Goal: Task Accomplishment & Management: Manage account settings

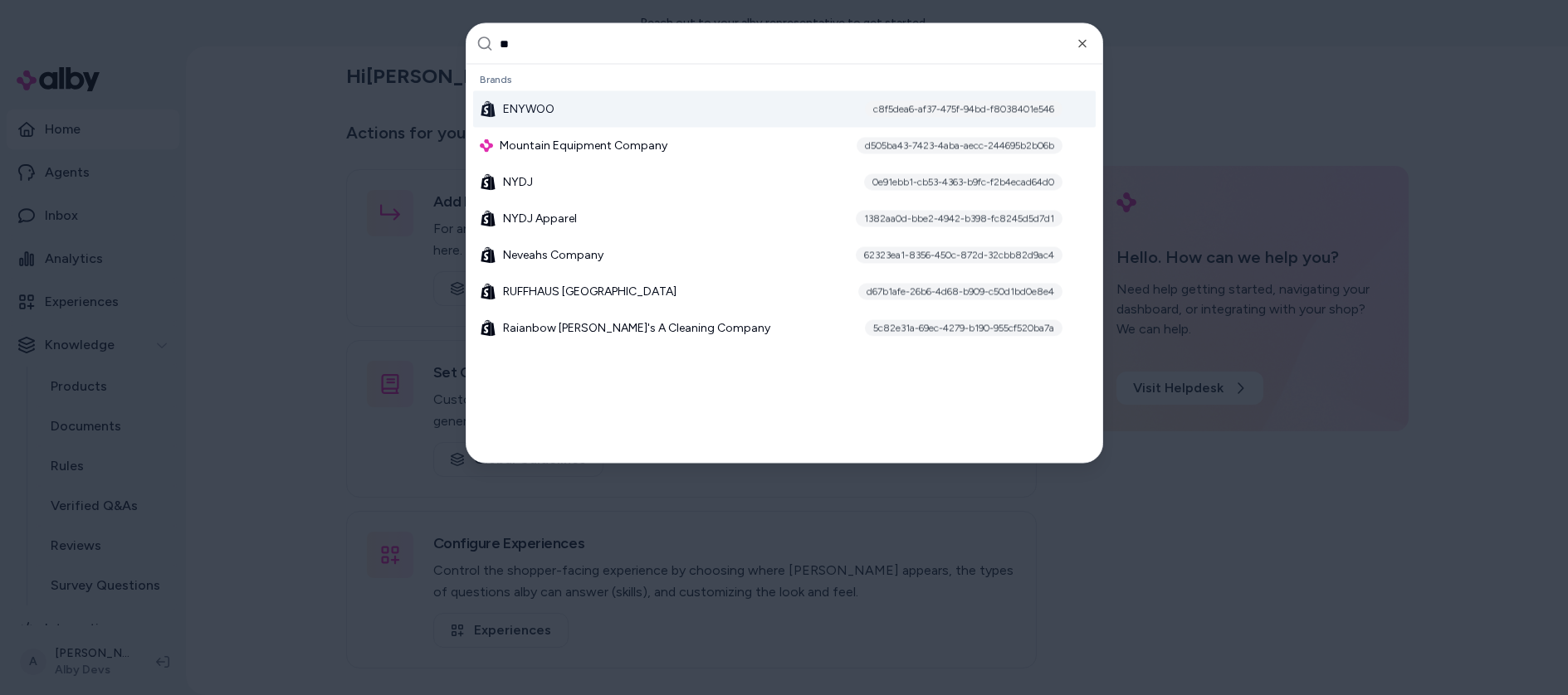
type input "**"
click at [1332, 57] on div at bounding box center [784, 348] width 1568 height 695
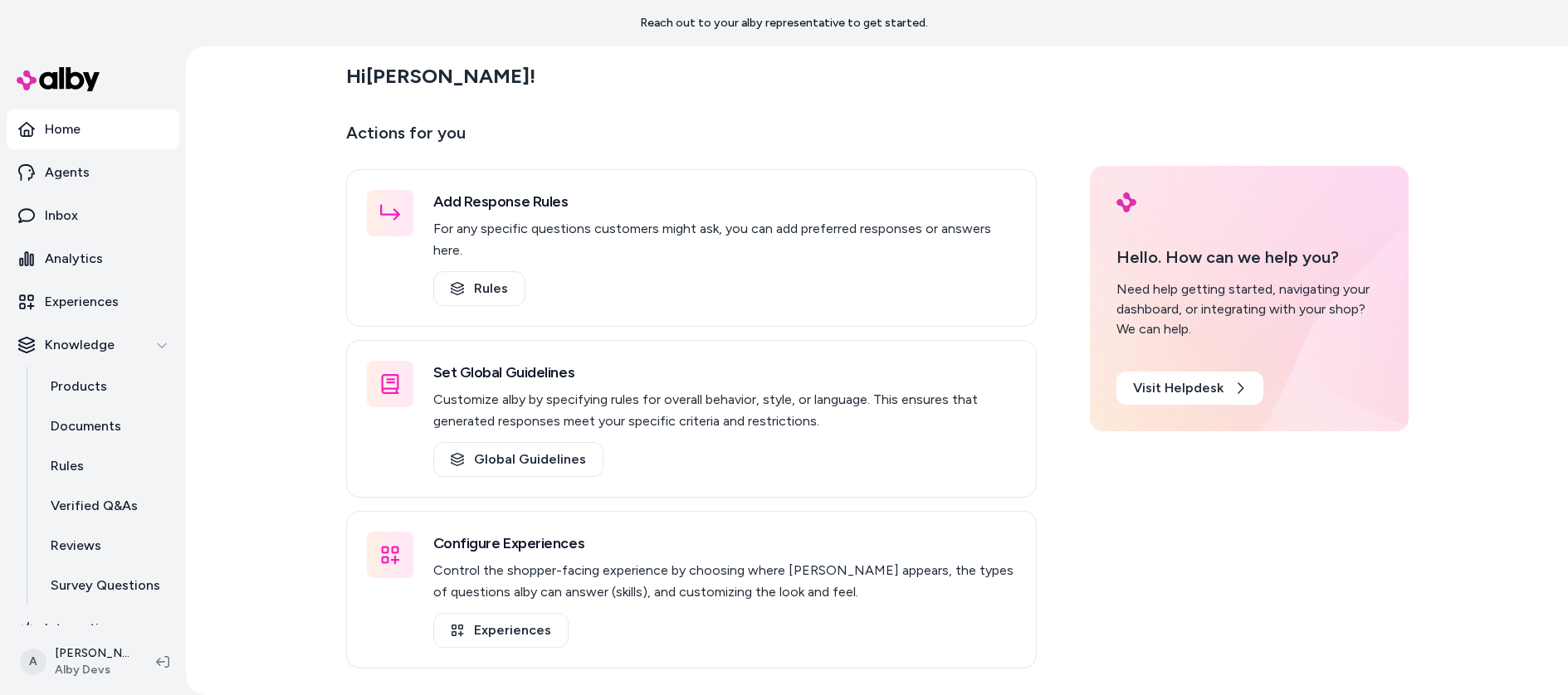
click at [274, 421] on div "Hi Ajaya ! Actions for you Add Response Rules For any specific questions custom…" at bounding box center [877, 371] width 1383 height 649
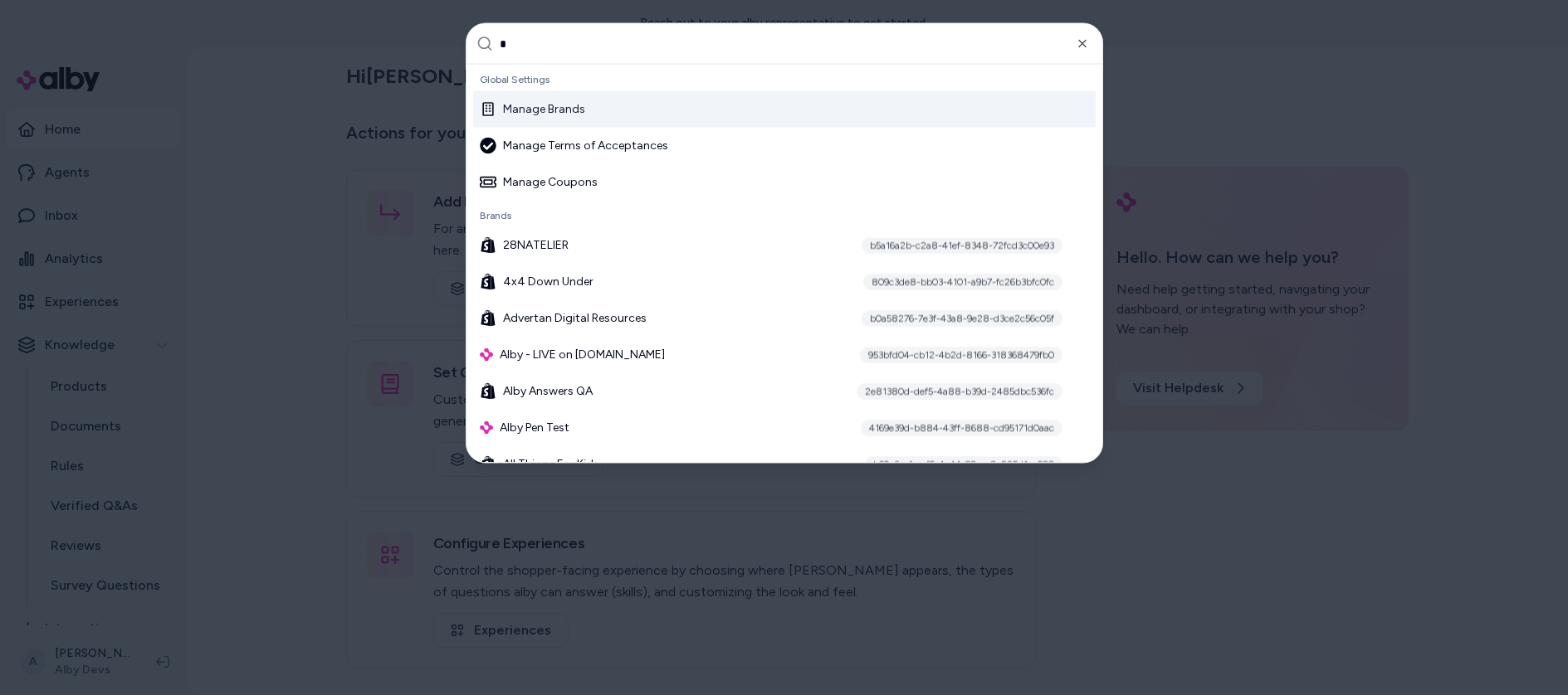
type input "**"
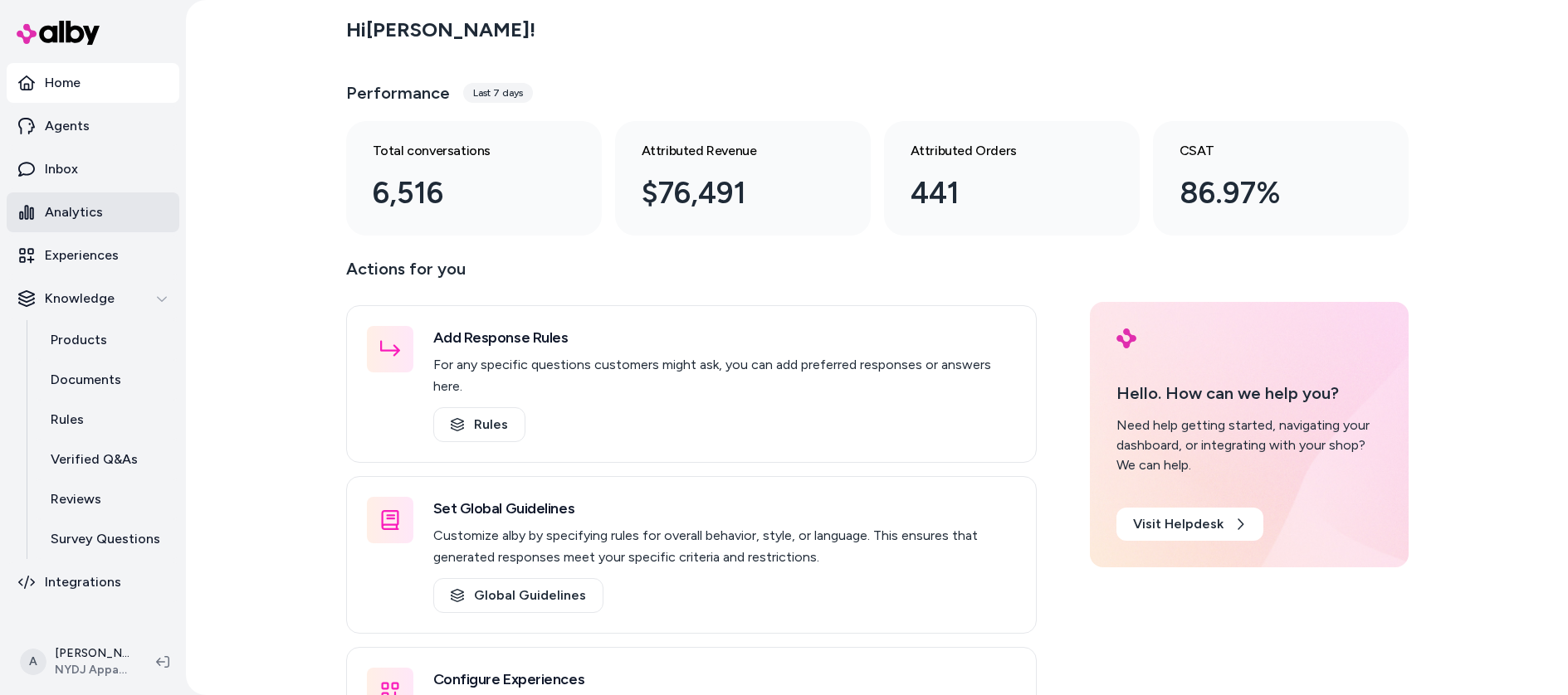
click at [99, 221] on p "Analytics" at bounding box center [73, 212] width 58 height 20
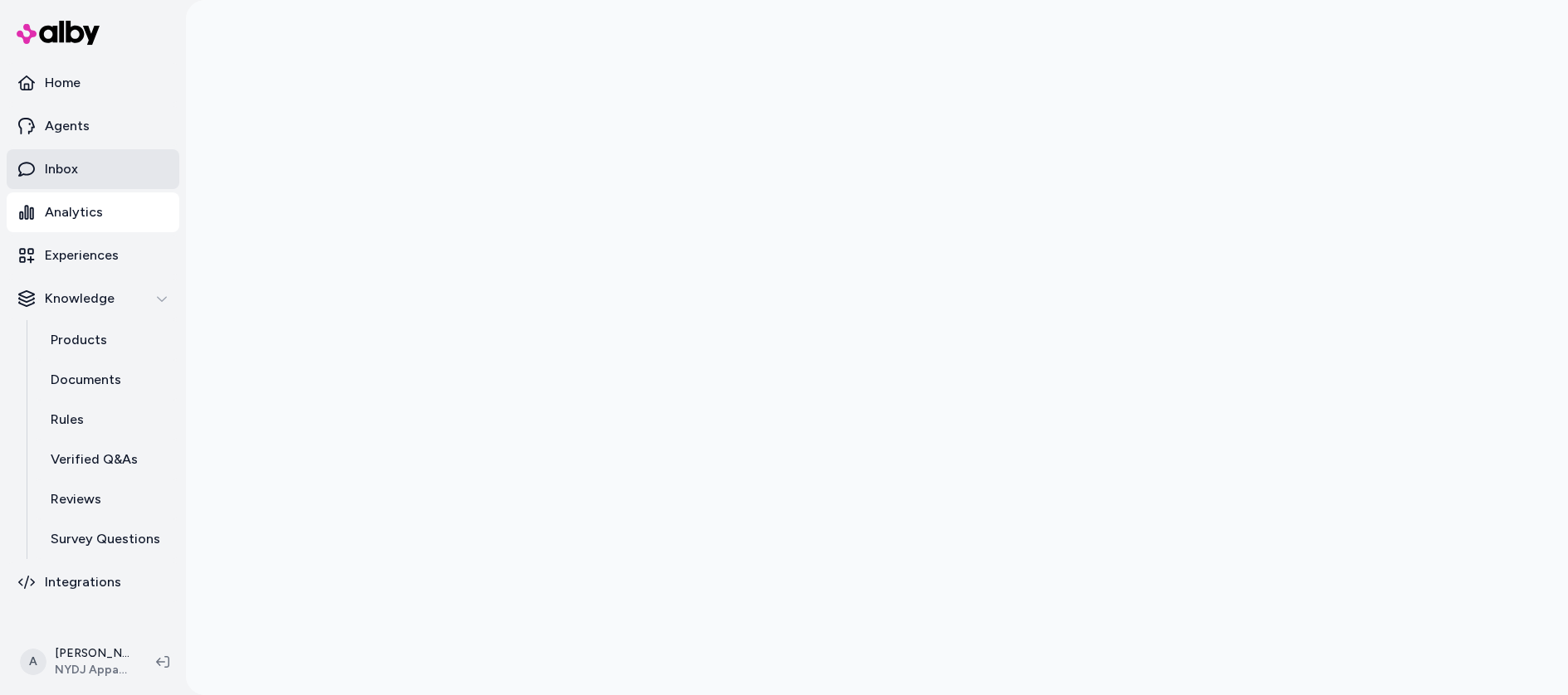
click at [91, 166] on link "Inbox" at bounding box center [93, 169] width 173 height 40
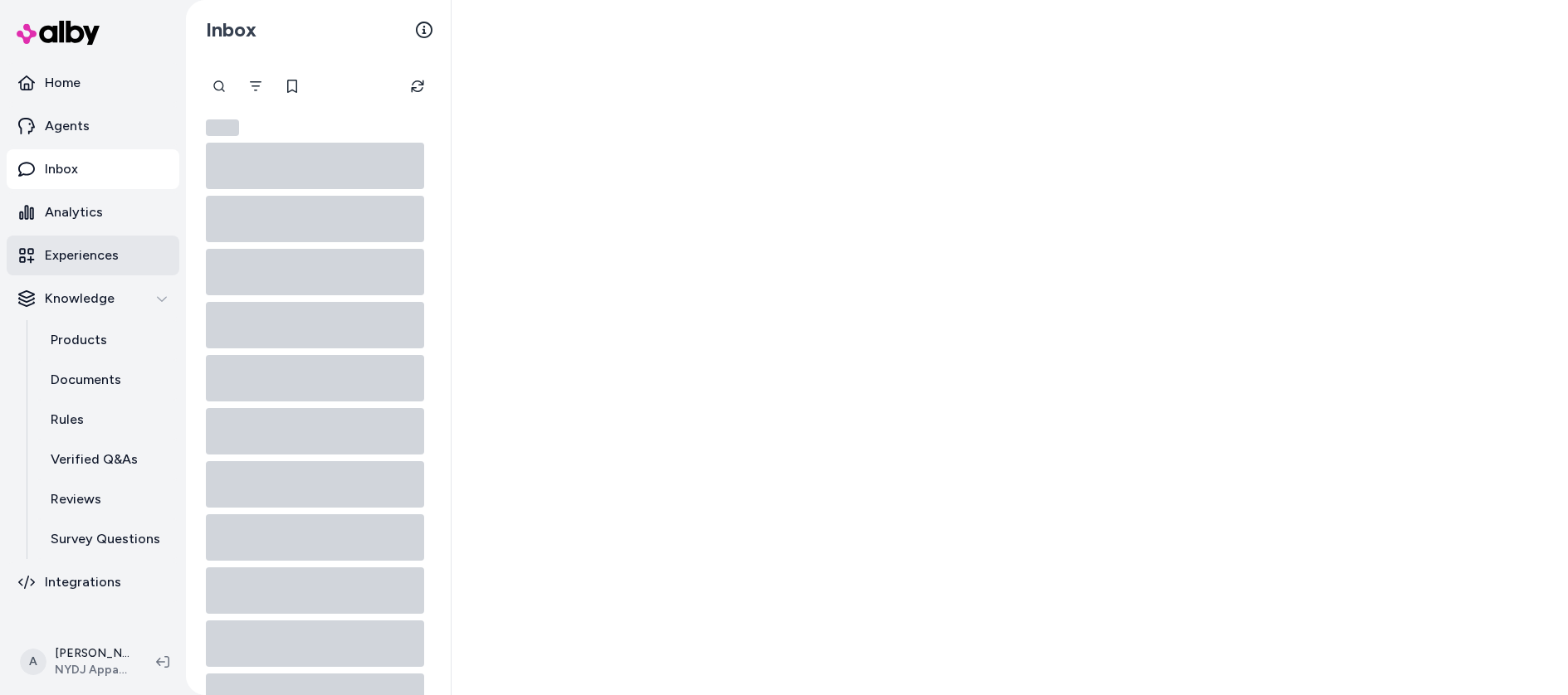
click at [90, 237] on link "Experiences" at bounding box center [93, 255] width 173 height 40
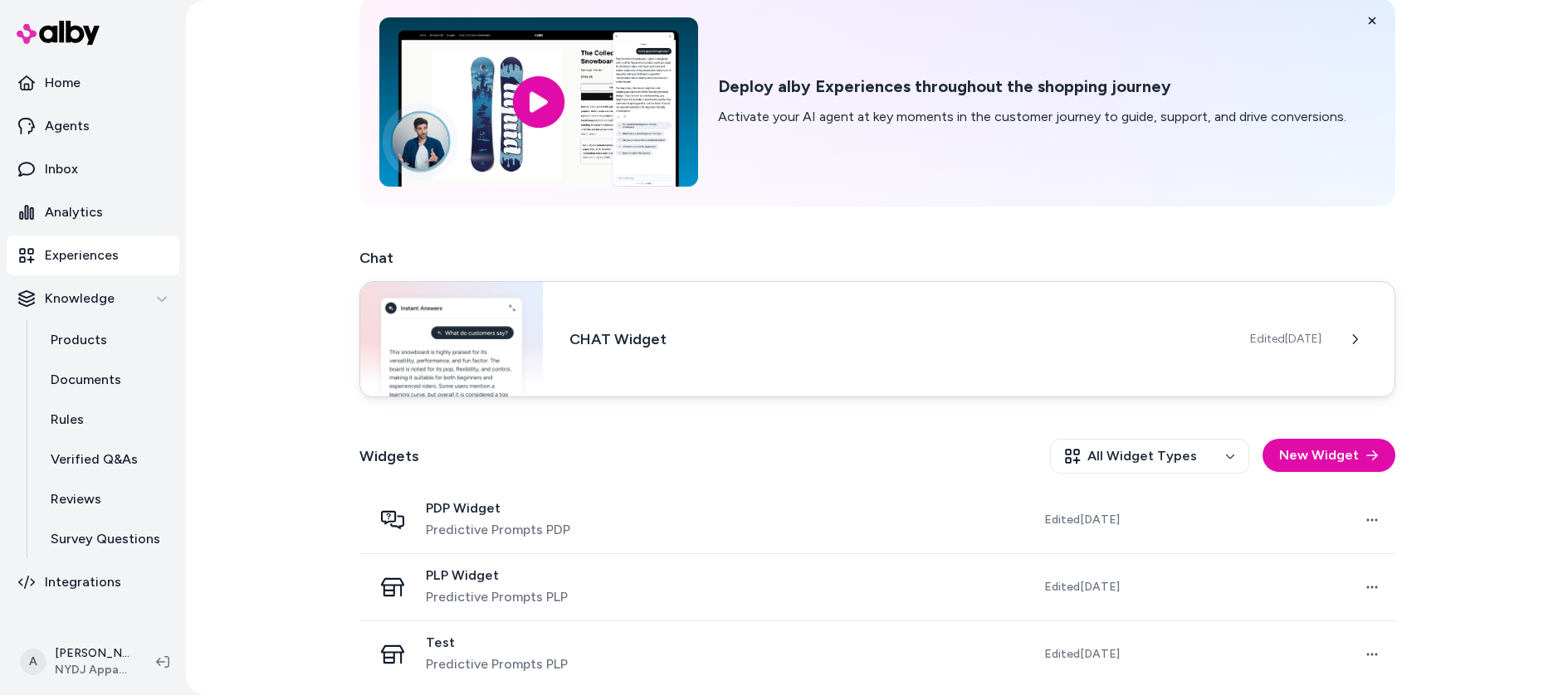
scroll to position [78, 0]
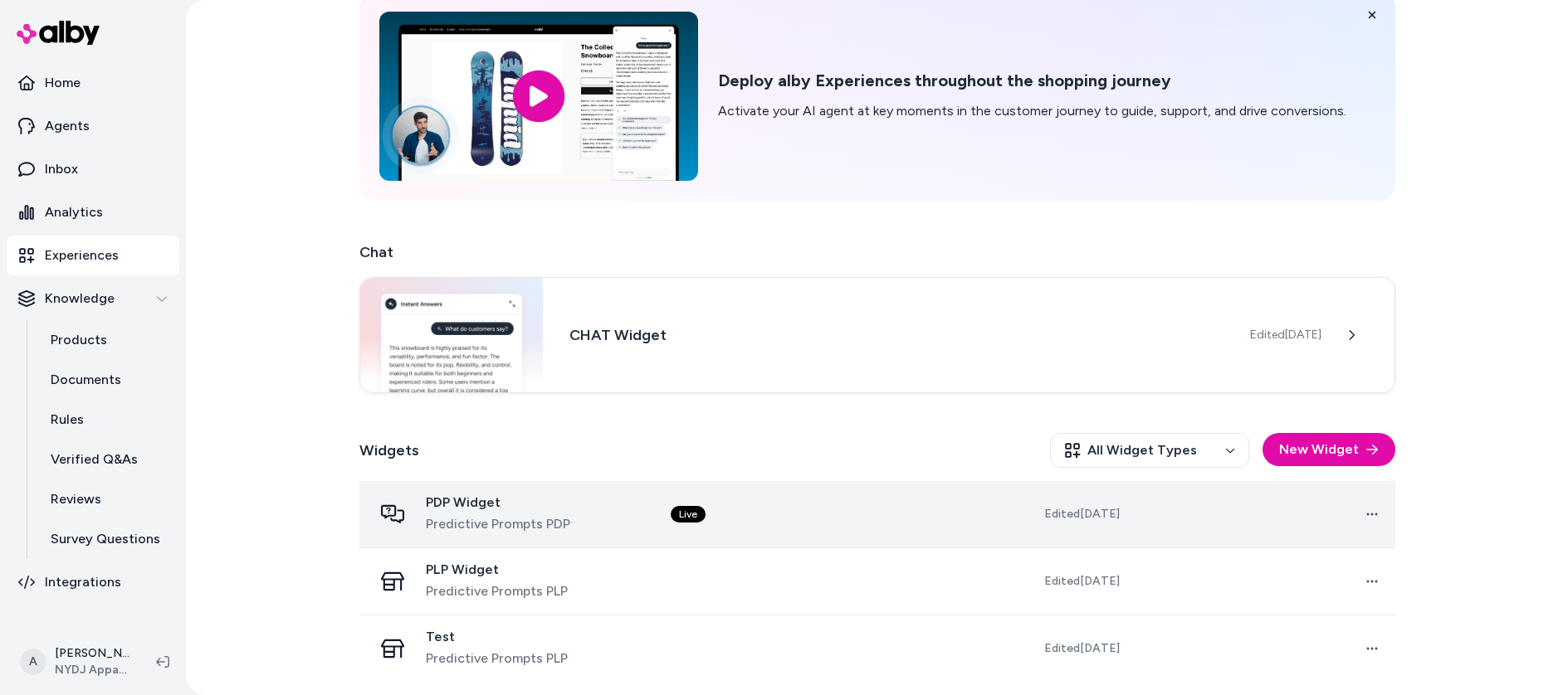
click at [751, 521] on td "Live" at bounding box center [788, 514] width 261 height 67
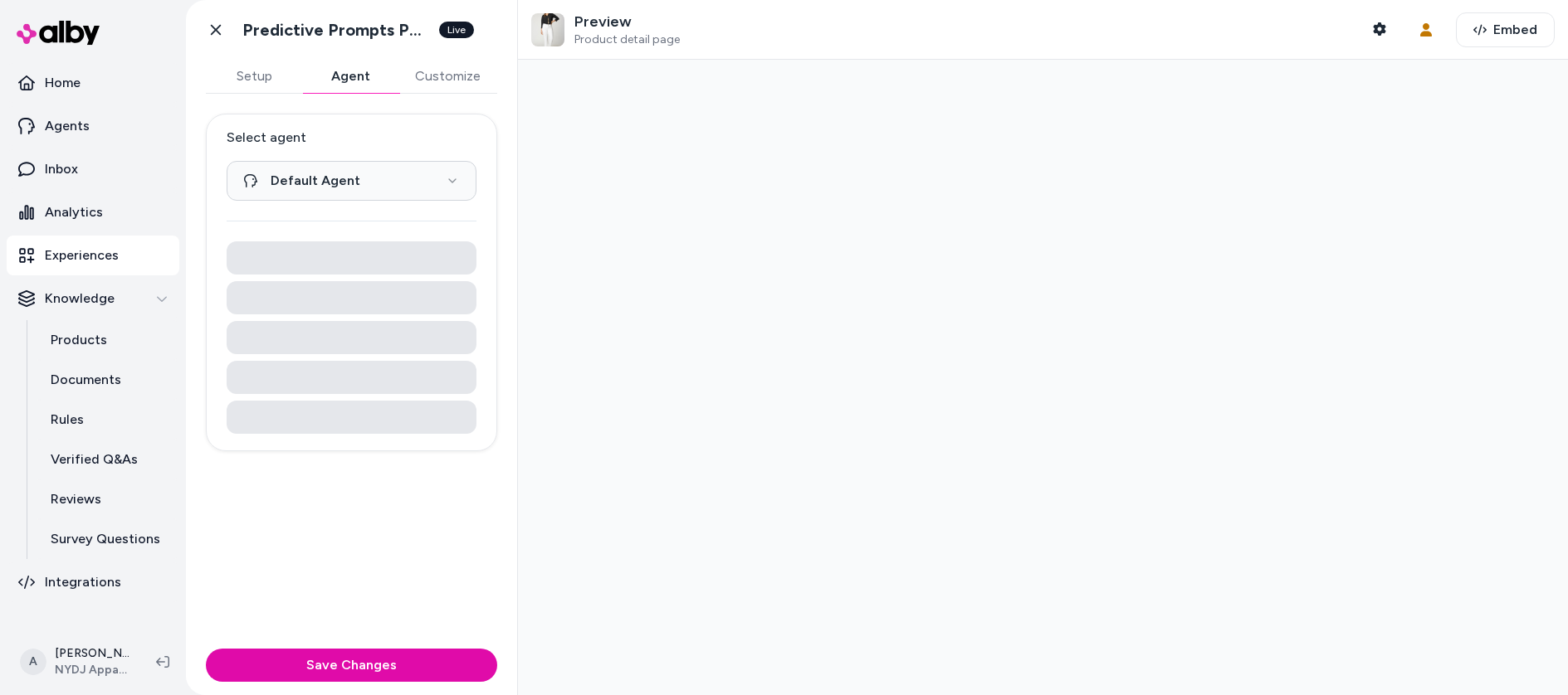
click at [339, 67] on button "Agent" at bounding box center [350, 76] width 96 height 33
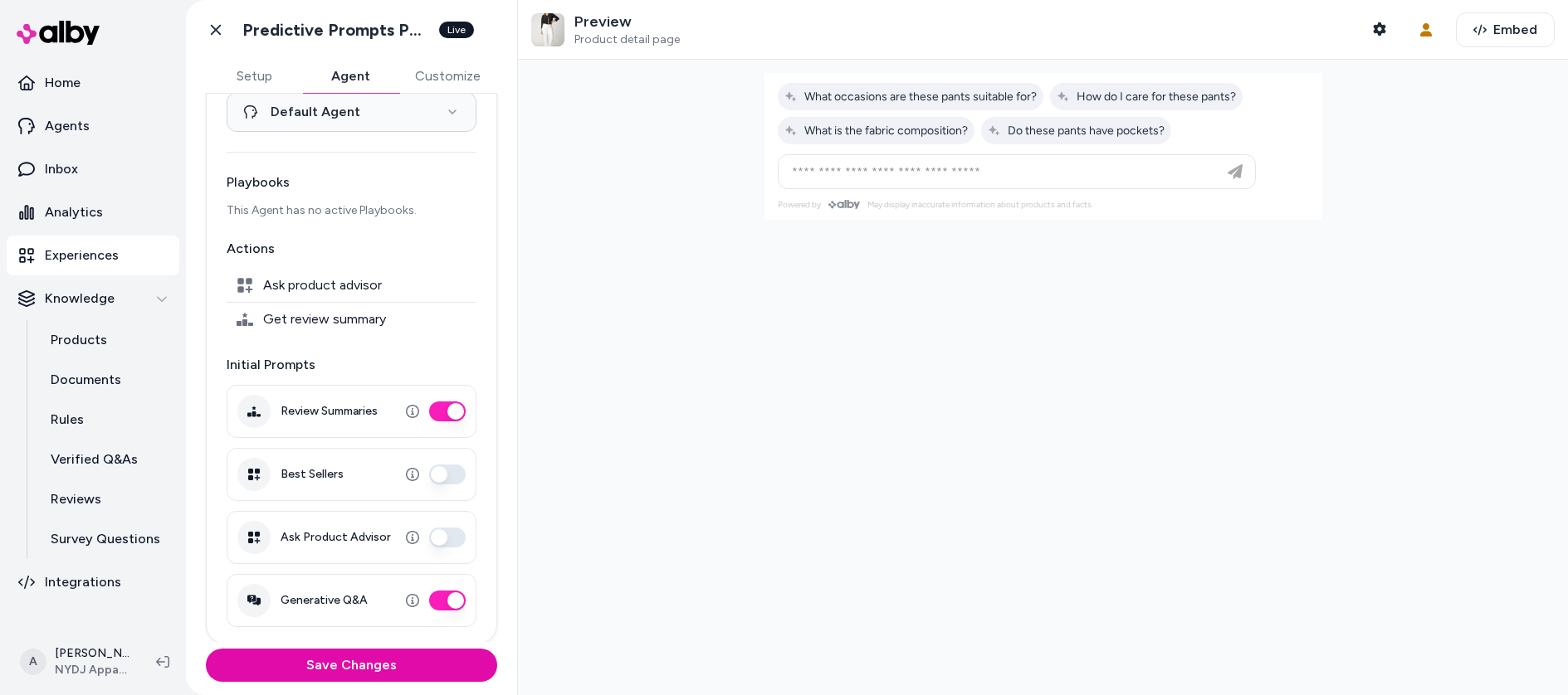
scroll to position [68, 0]
click at [86, 658] on div "Home Agents Inbox Analytics Experiences Knowledge Products Documents Rules Veri…" at bounding box center [93, 348] width 186 height 695
click at [86, 665] on html "**********" at bounding box center [784, 348] width 1568 height 695
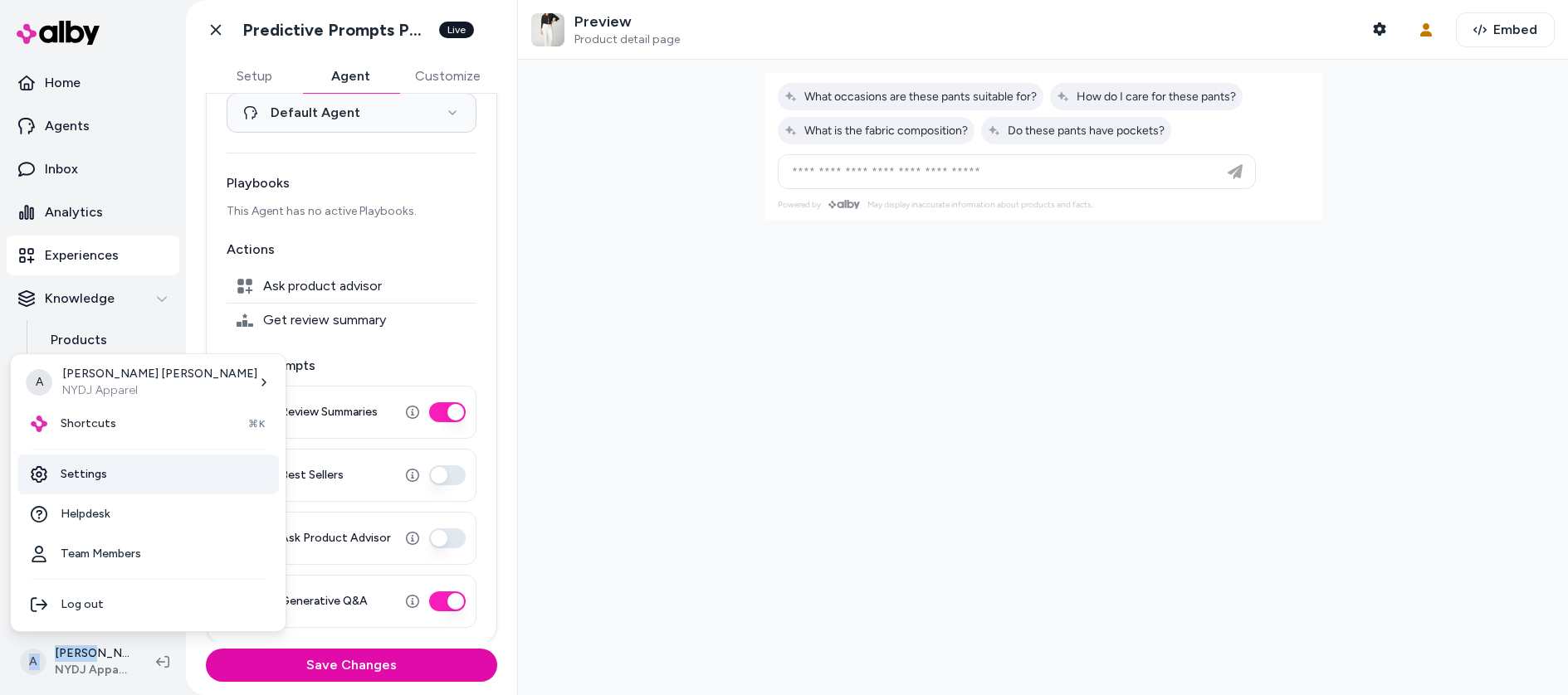
click at [104, 477] on link "Settings" at bounding box center [148, 474] width 261 height 40
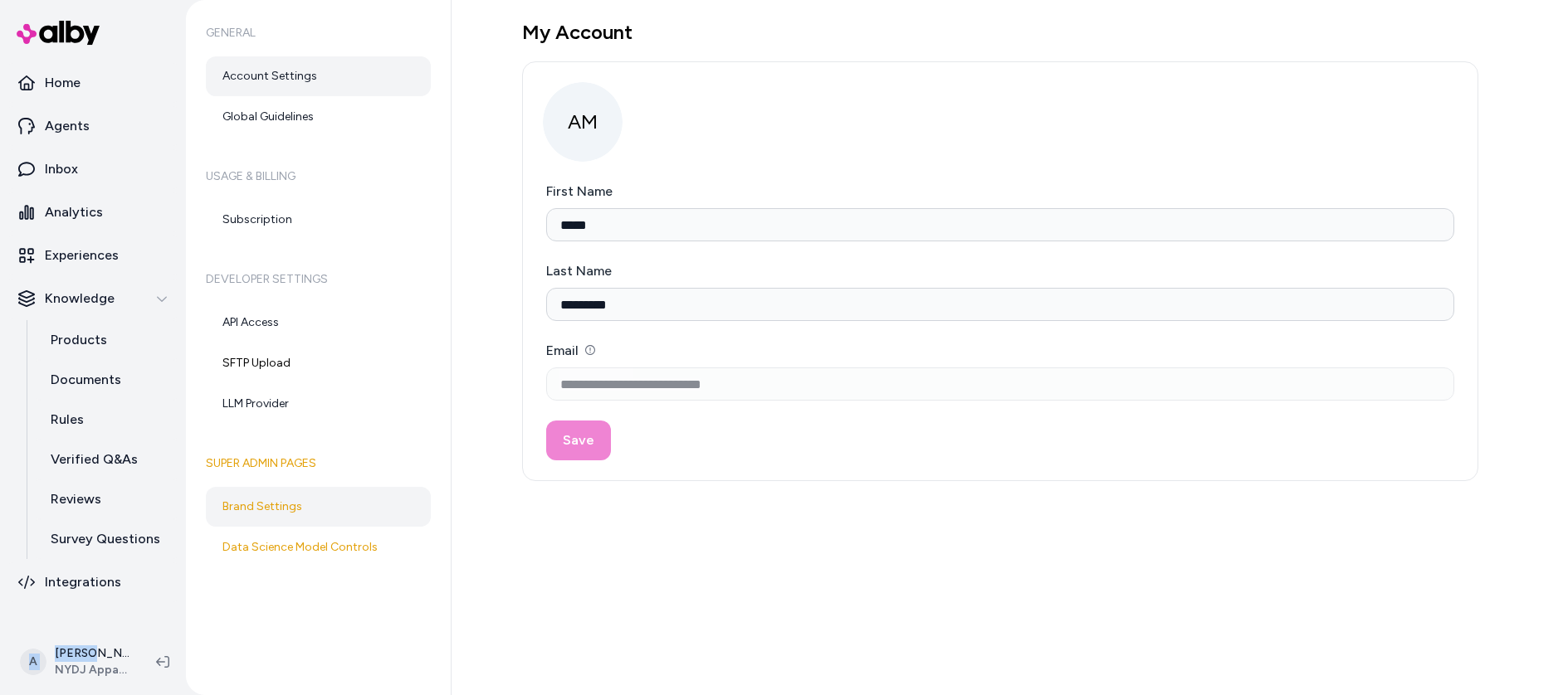
click at [319, 507] on link "Brand Settings" at bounding box center [318, 507] width 225 height 40
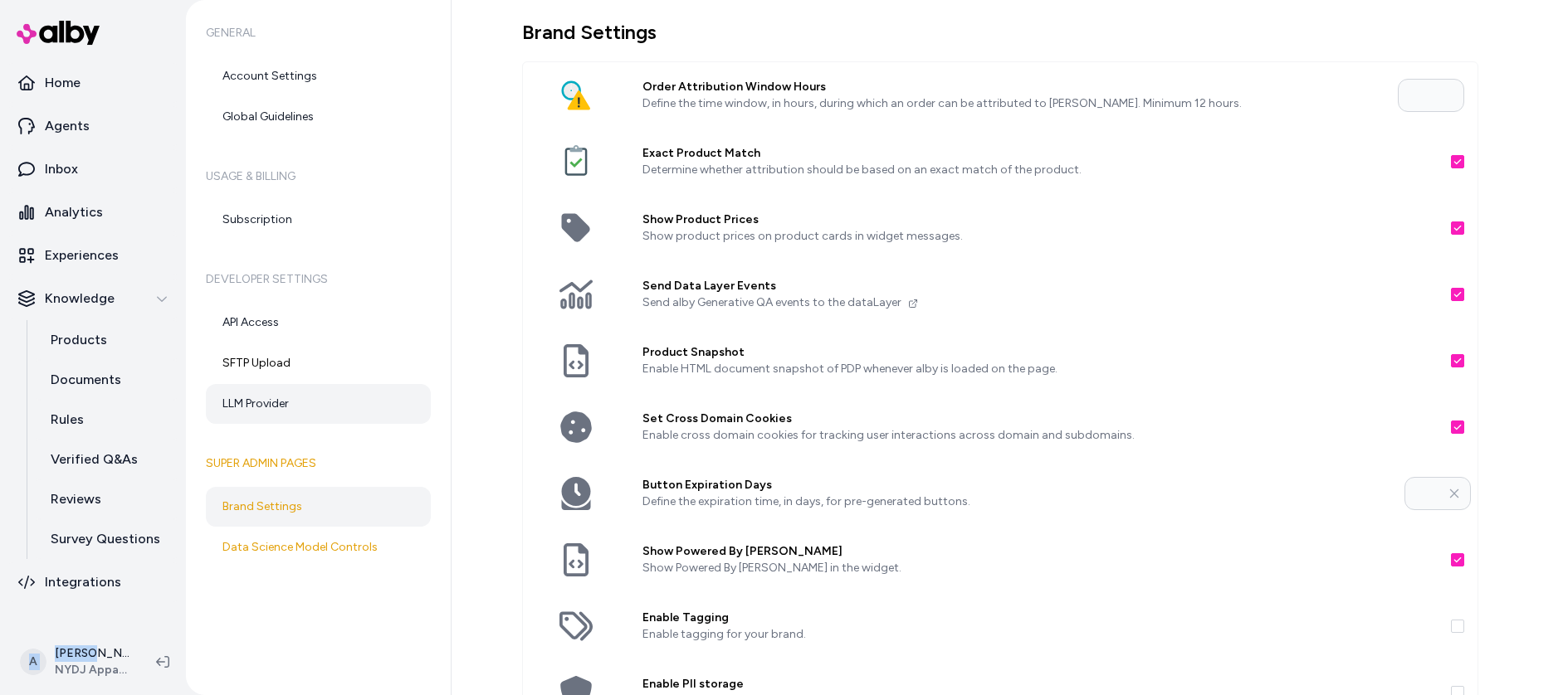
click at [292, 407] on link "LLM Provider" at bounding box center [318, 404] width 225 height 40
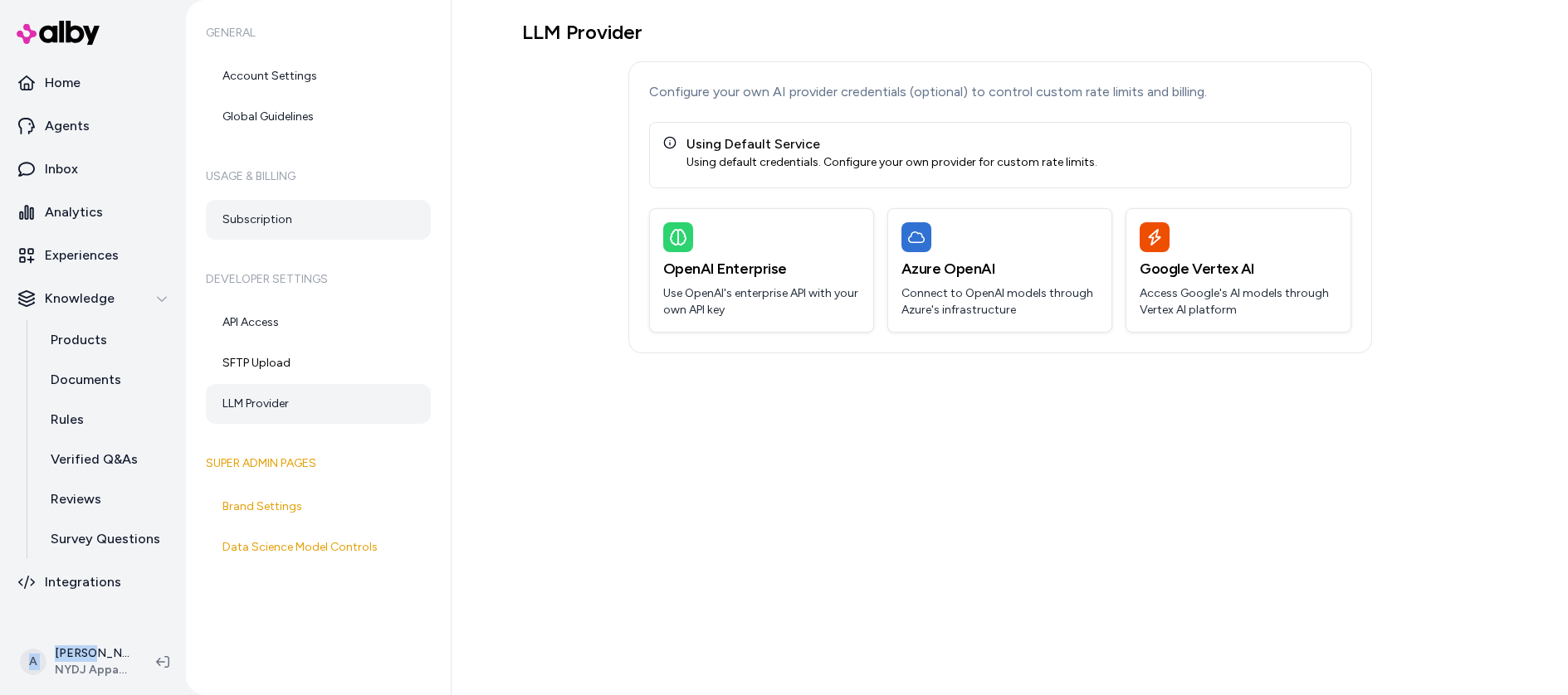
click at [320, 234] on link "Subscription" at bounding box center [318, 219] width 225 height 40
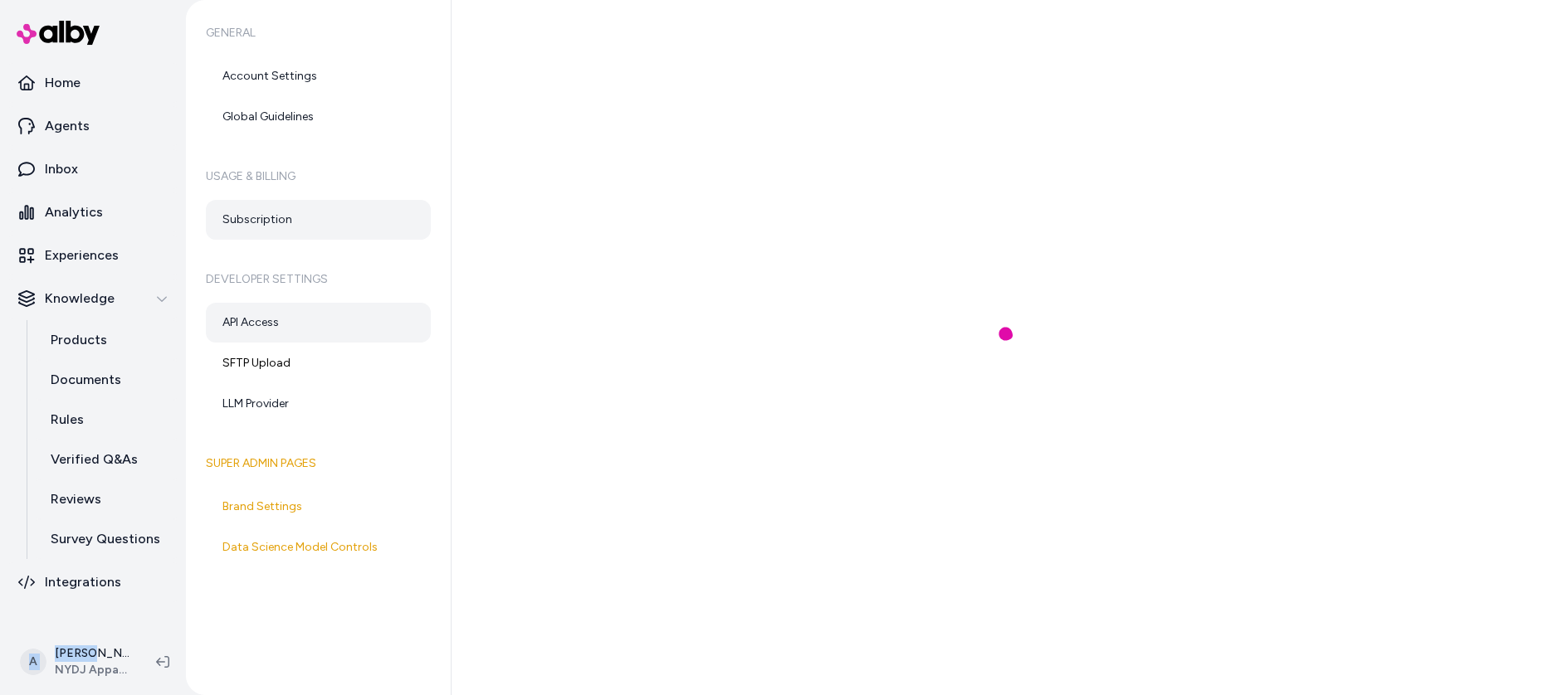
click at [312, 320] on link "API Access" at bounding box center [318, 323] width 225 height 40
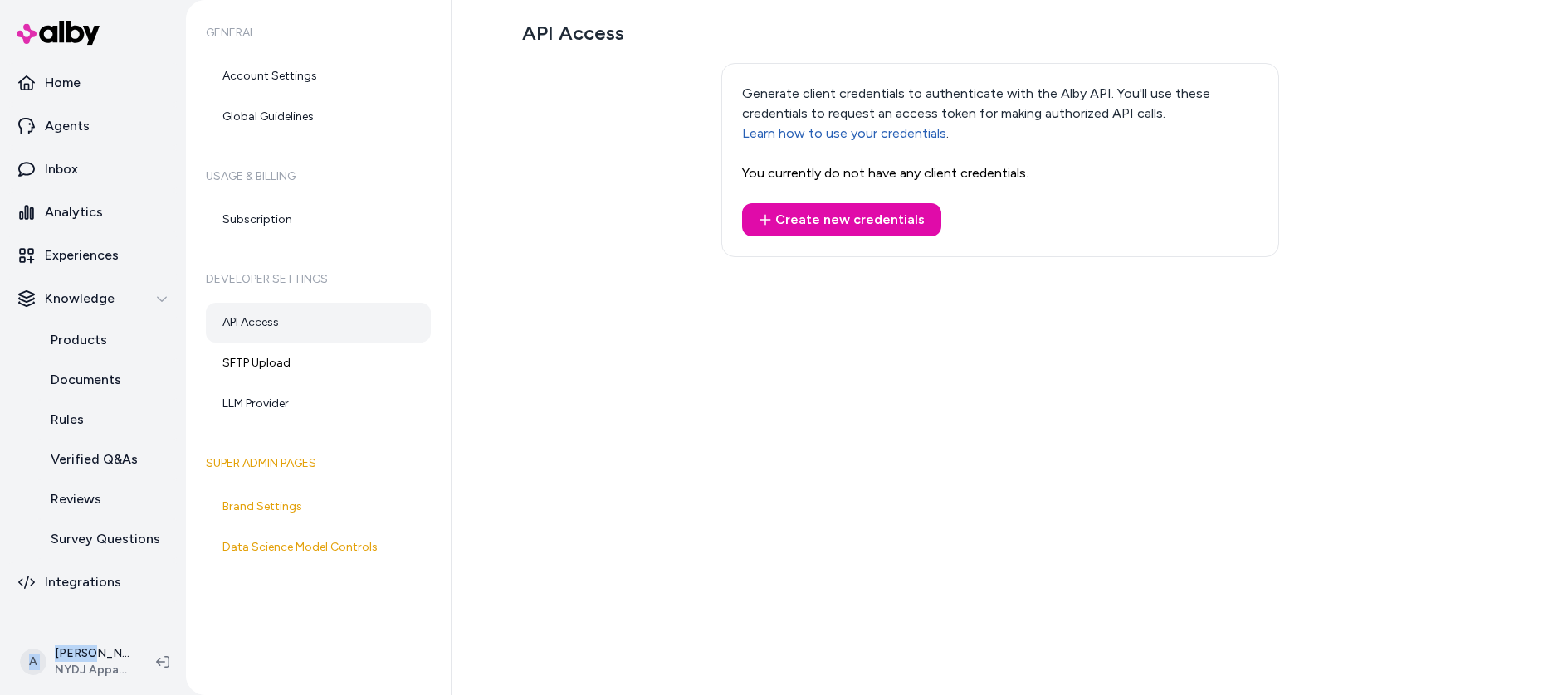
click at [329, 335] on link "API Access" at bounding box center [318, 323] width 225 height 40
click at [329, 355] on link "SFTP Upload" at bounding box center [318, 364] width 225 height 40
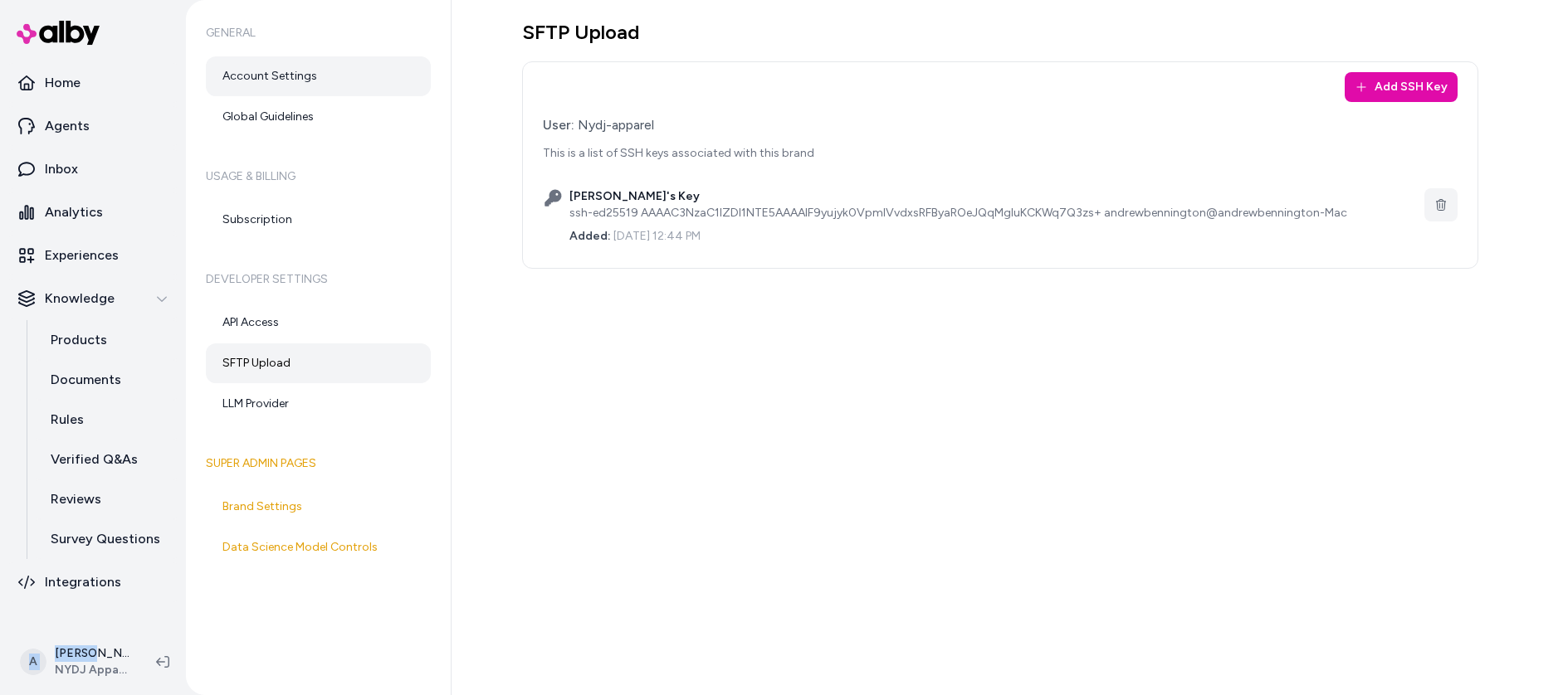
click at [332, 78] on link "Account Settings" at bounding box center [318, 76] width 225 height 40
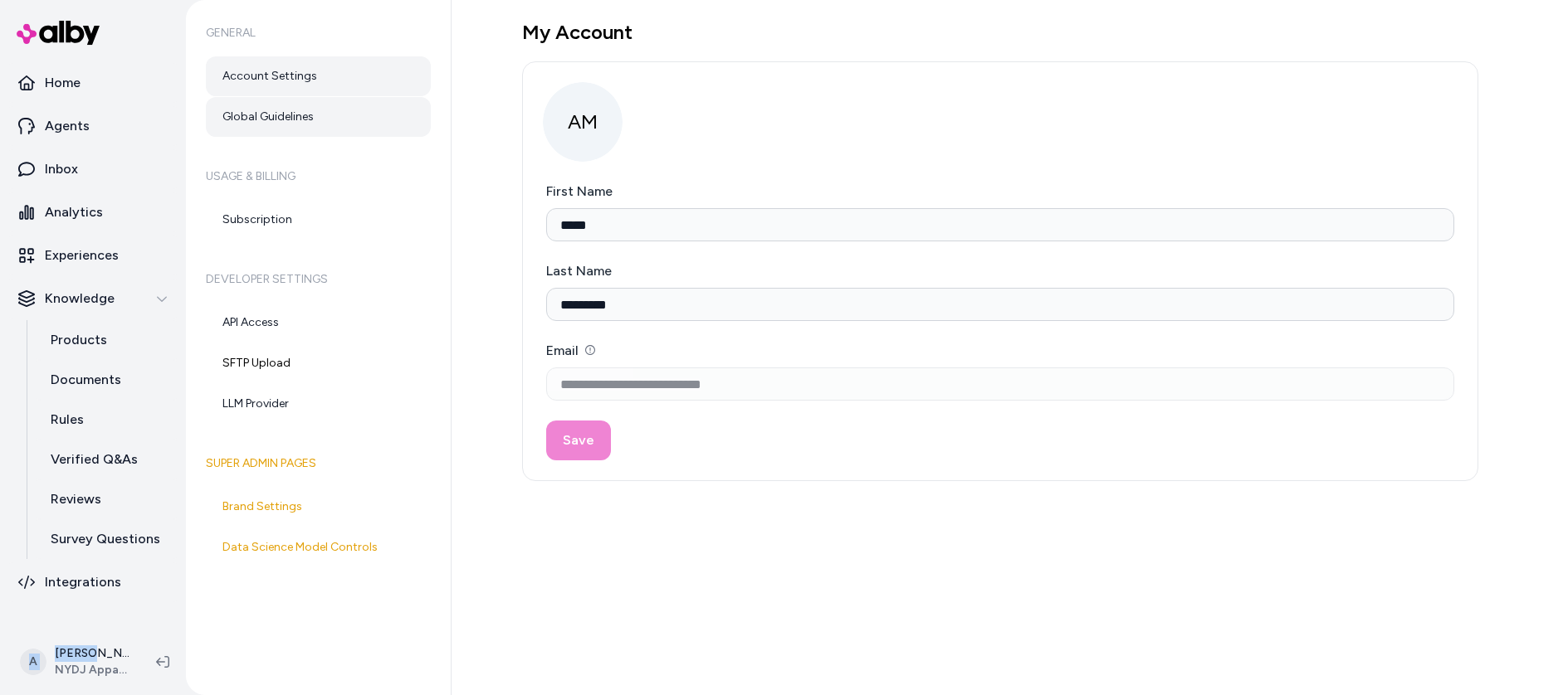
click at [330, 107] on link "Global Guidelines" at bounding box center [318, 117] width 225 height 40
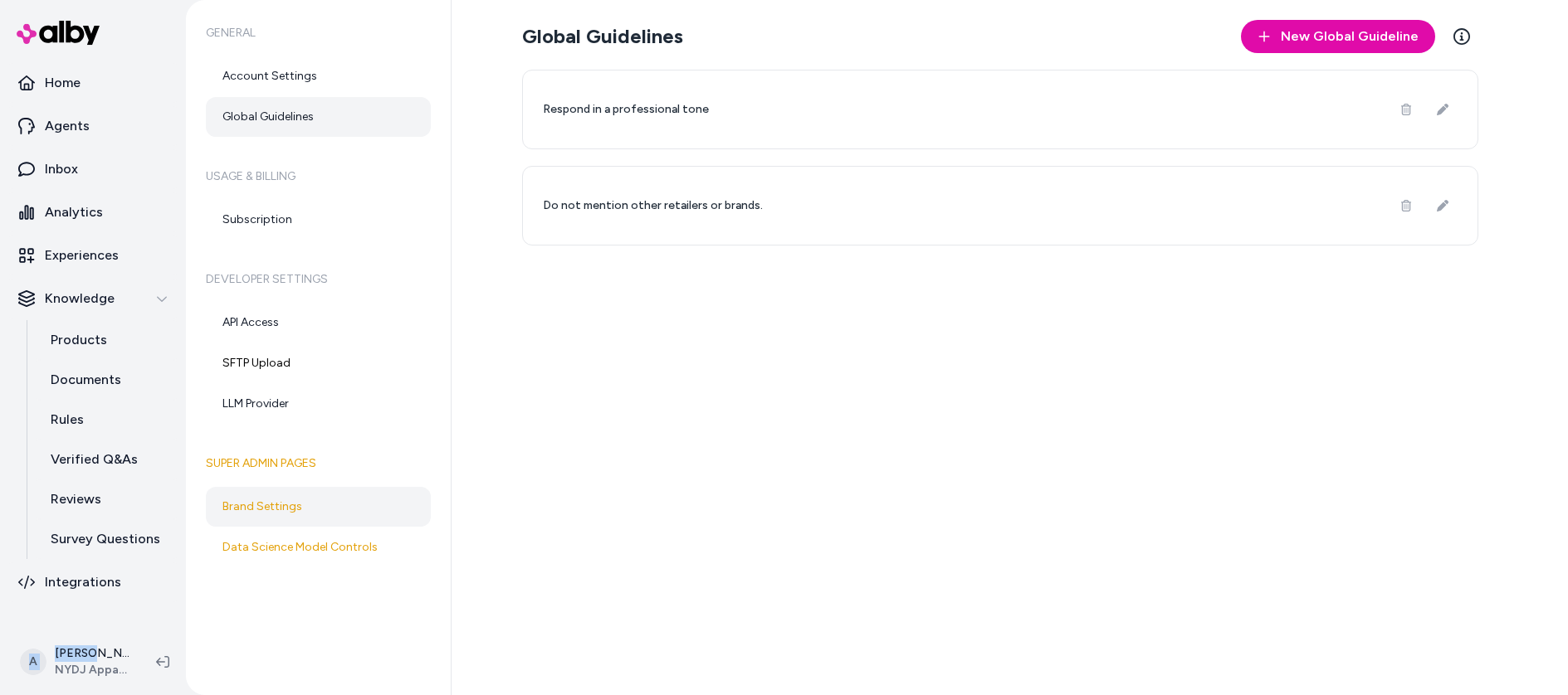
click at [320, 503] on link "Brand Settings" at bounding box center [318, 507] width 225 height 40
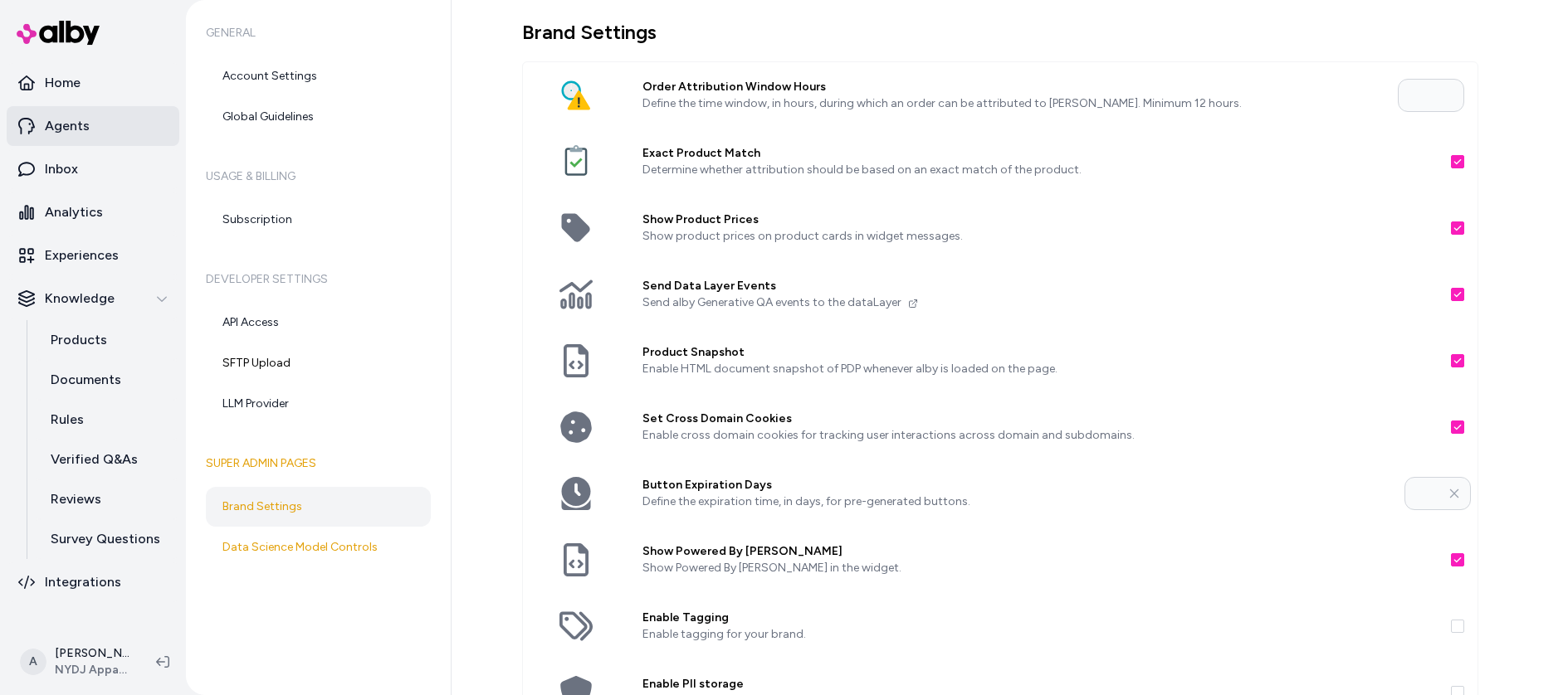
click at [78, 117] on p "Agents" at bounding box center [67, 126] width 45 height 20
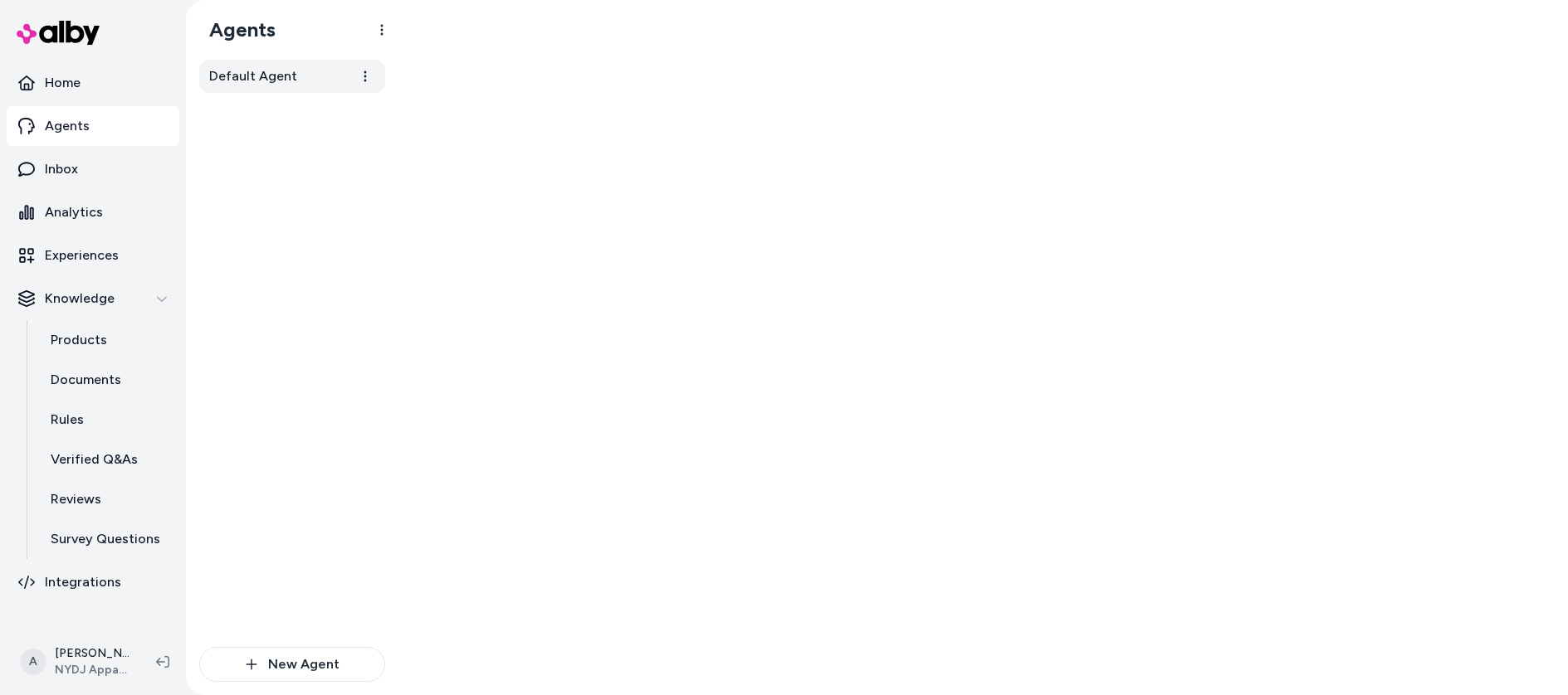
click at [273, 80] on span "Default Agent" at bounding box center [253, 77] width 88 height 20
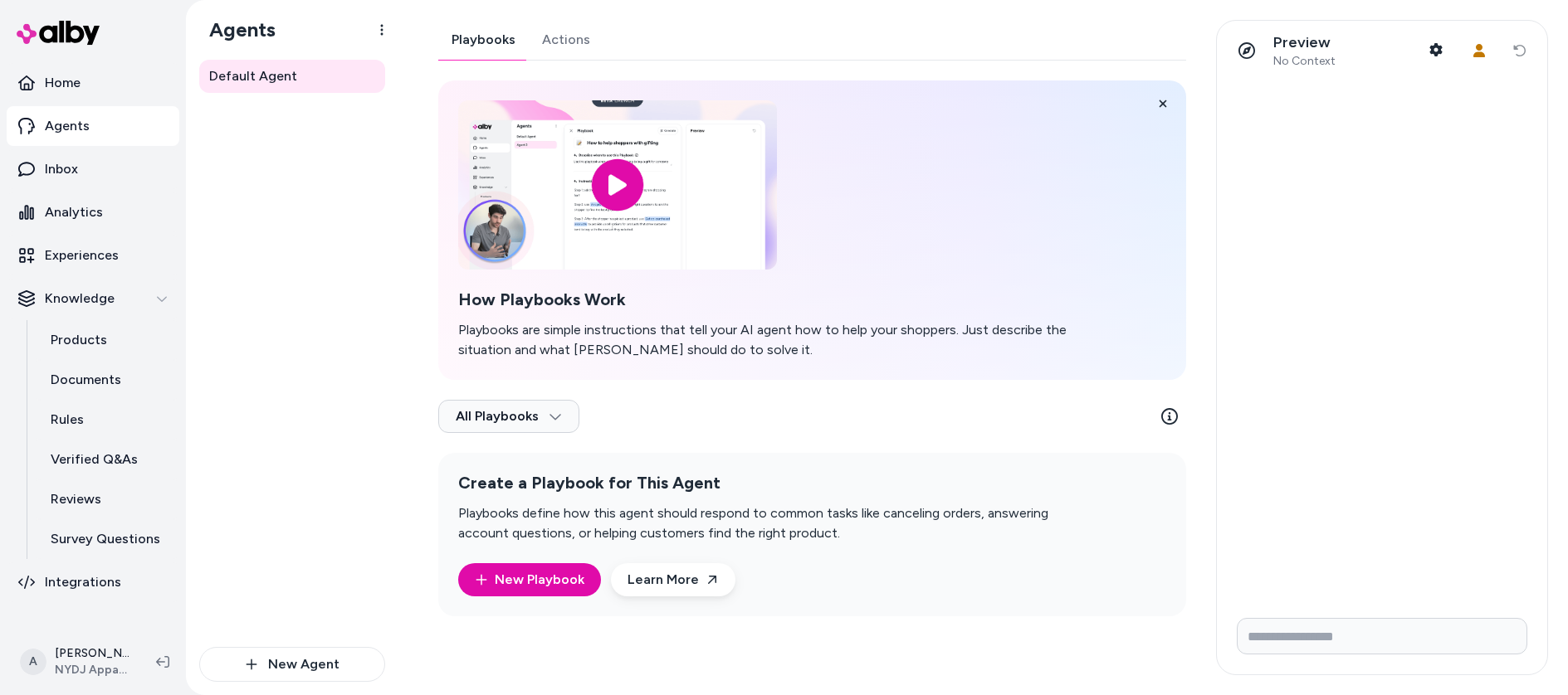
click at [572, 38] on link "Actions" at bounding box center [566, 39] width 75 height 40
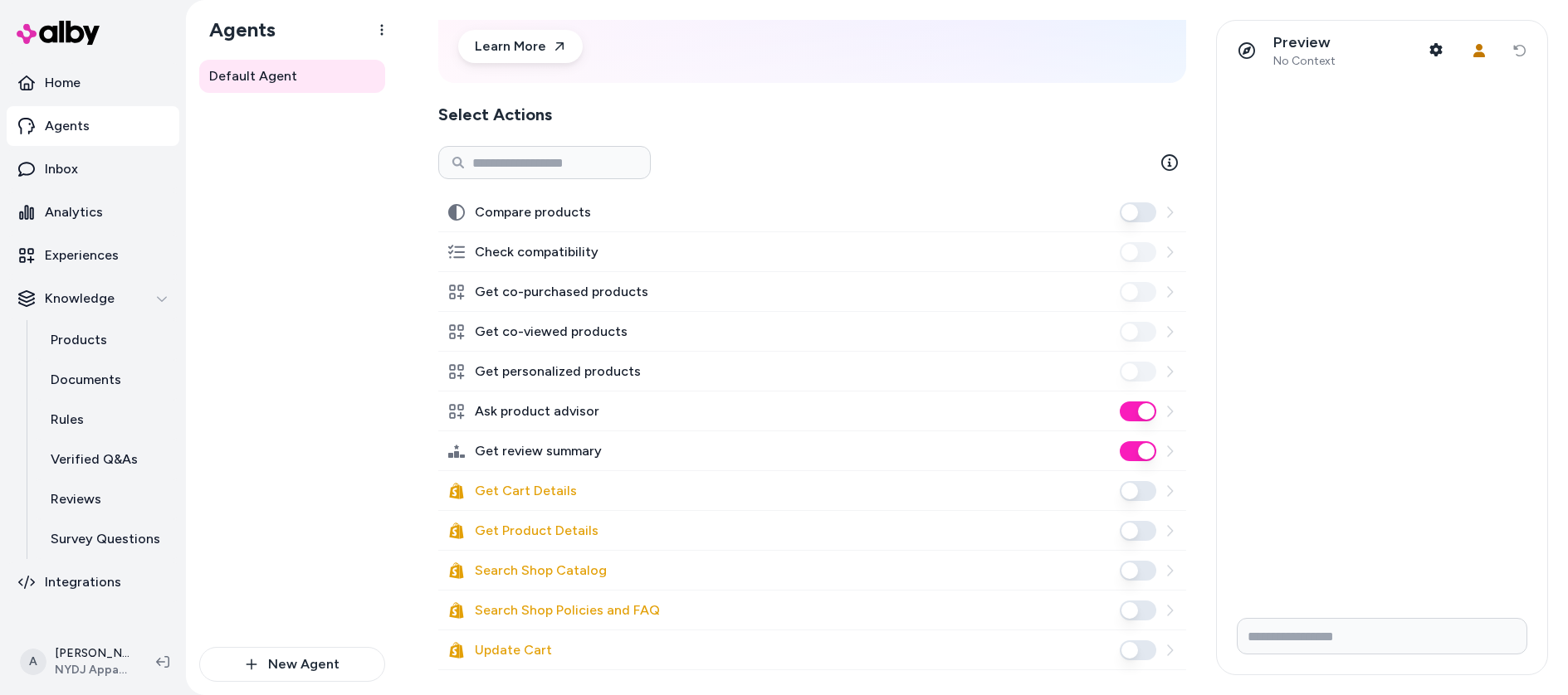
scroll to position [176, 0]
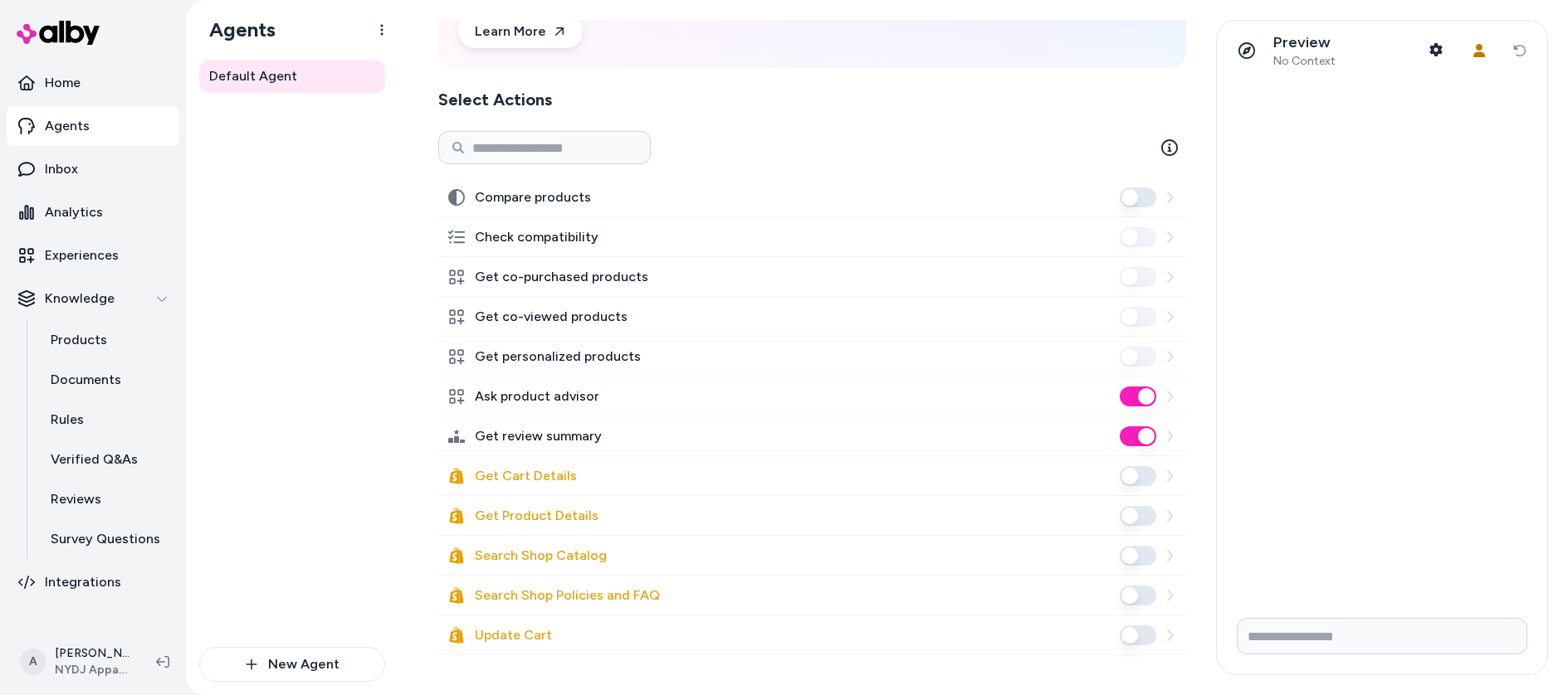
click at [450, 636] on icon at bounding box center [456, 635] width 14 height 16
click at [516, 638] on label "Update Cart" at bounding box center [513, 635] width 78 height 20
click at [1120, 638] on button "Update Cart" at bounding box center [1137, 635] width 37 height 20
click at [516, 638] on label "Update Cart" at bounding box center [513, 635] width 78 height 20
click at [1505, 651] on icon "Close toast" at bounding box center [1501, 649] width 10 height 10
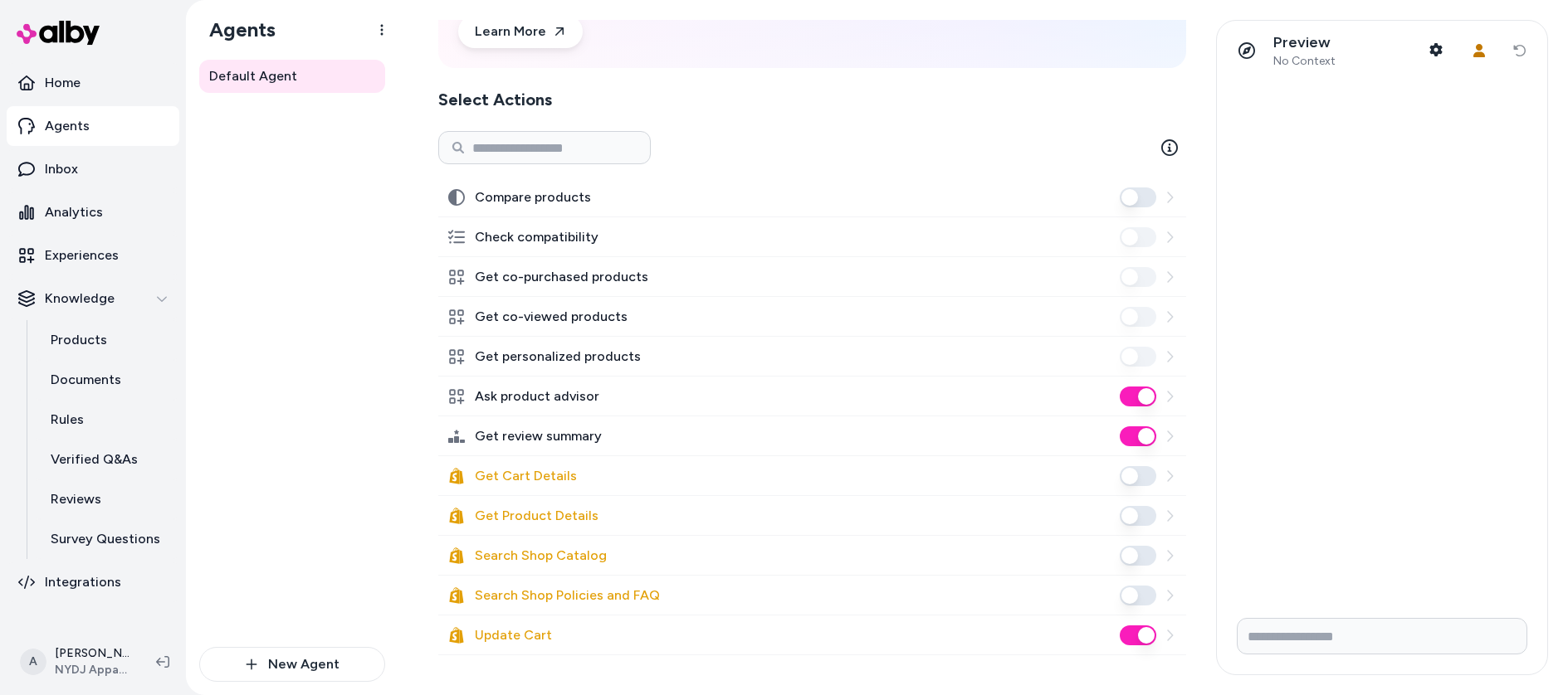
click at [1130, 639] on button "Update Cart" at bounding box center [1137, 635] width 37 height 20
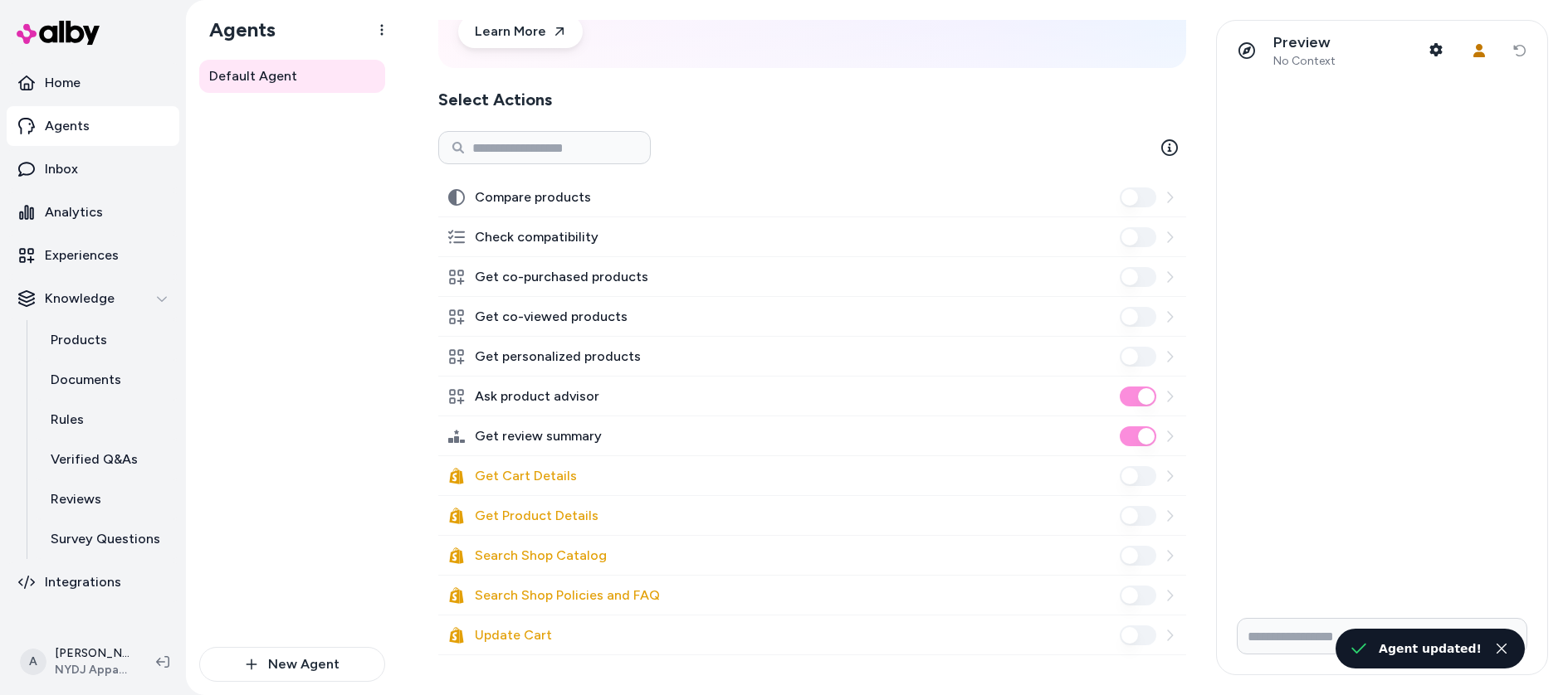
drag, startPoint x: 1498, startPoint y: 654, endPoint x: 1187, endPoint y: 573, distance: 321.4
click at [1498, 654] on icon "Close toast" at bounding box center [1501, 649] width 12 height 12
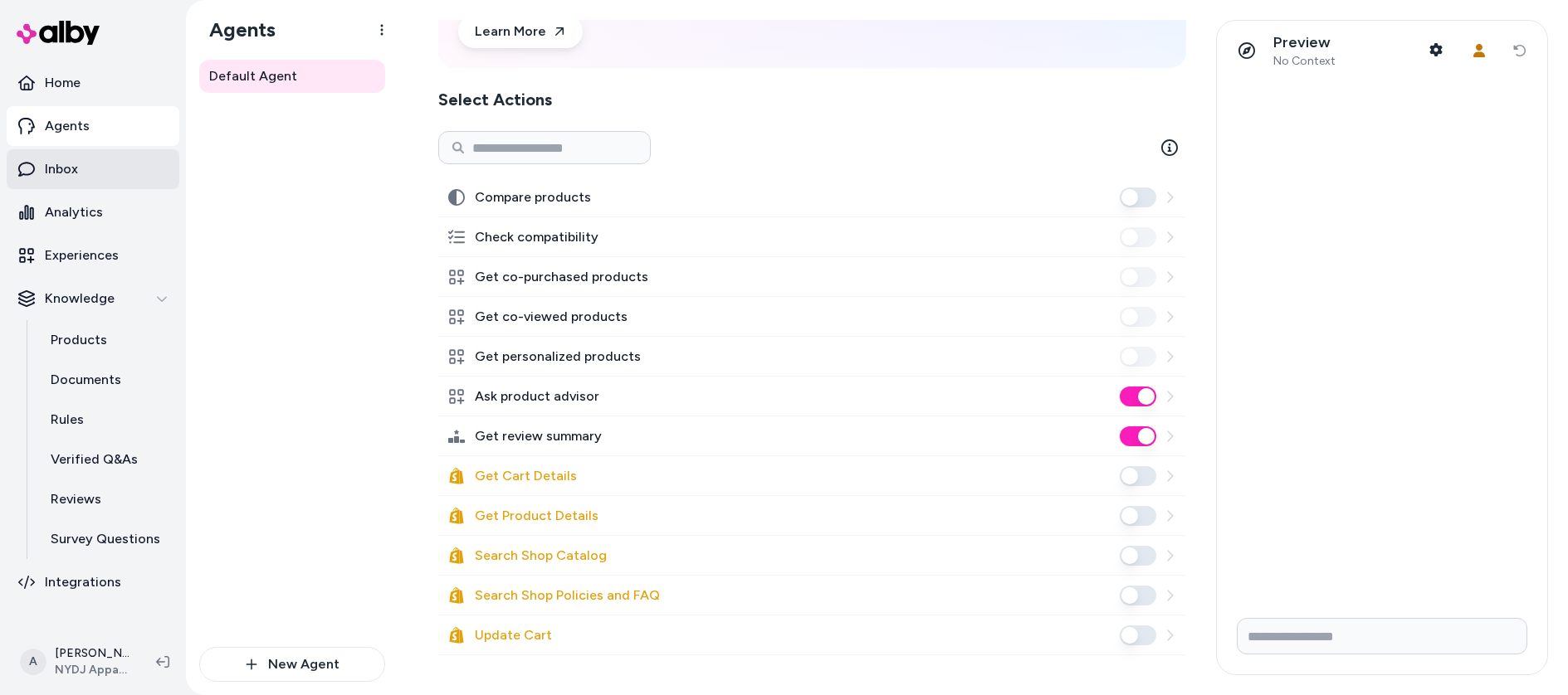
click at [78, 169] on p "Inbox" at bounding box center [61, 169] width 33 height 20
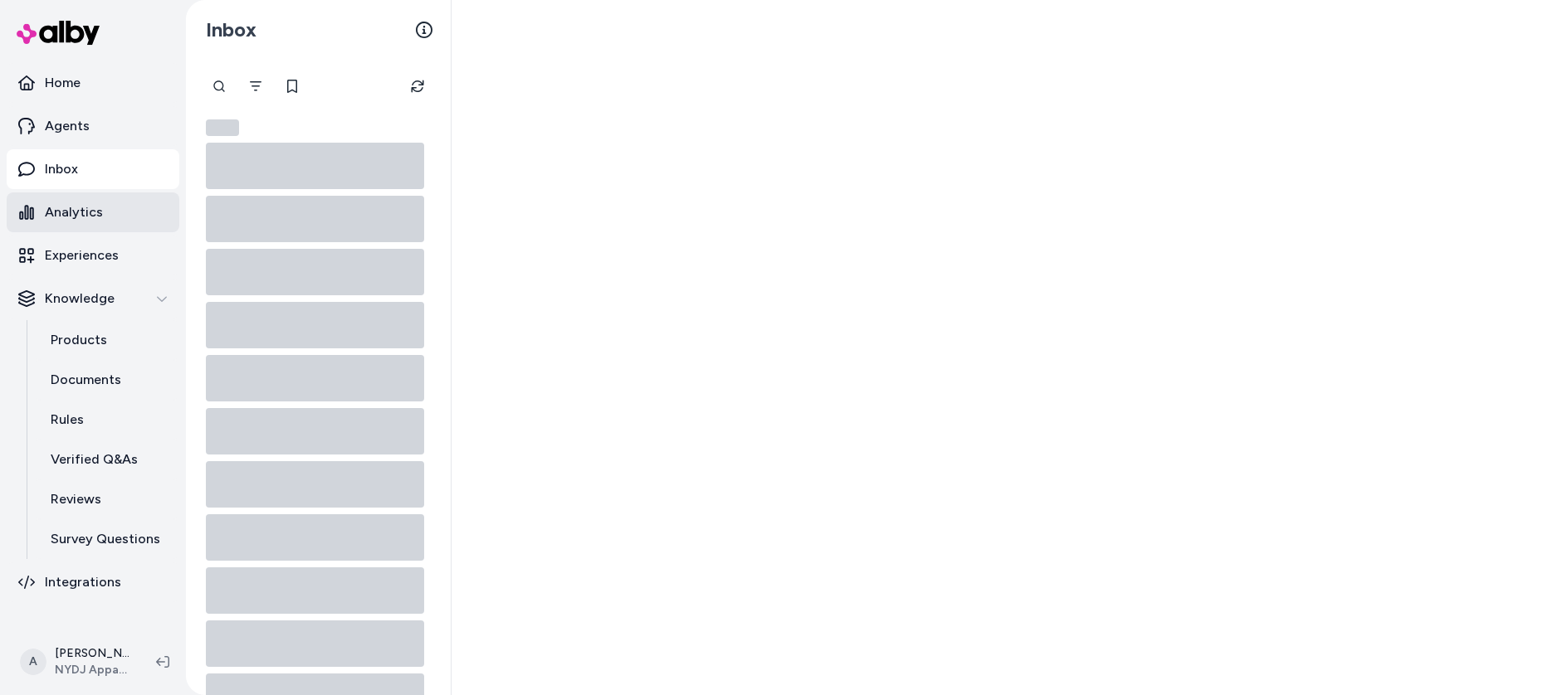
click at [90, 202] on p "Analytics" at bounding box center [73, 212] width 58 height 20
click at [87, 258] on p "Experiences" at bounding box center [81, 256] width 74 height 20
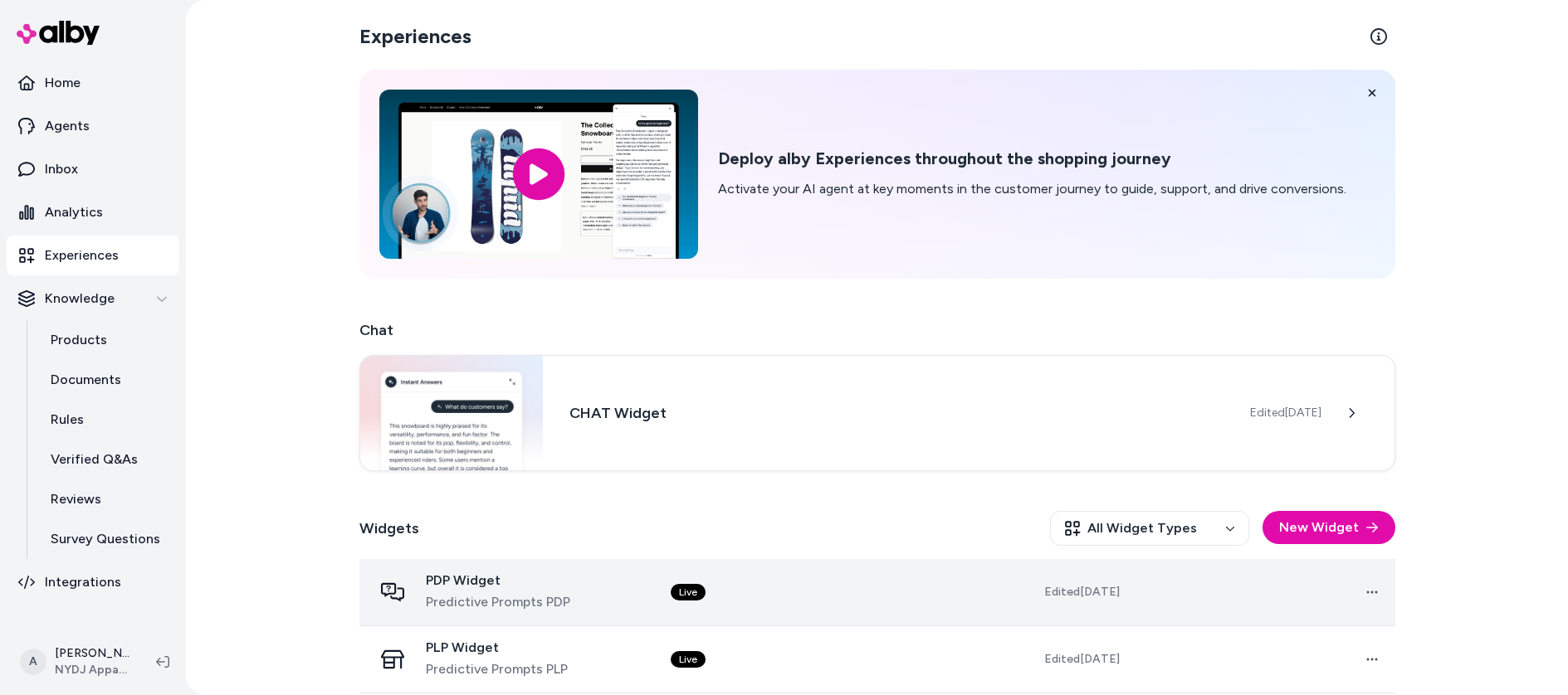
click at [769, 591] on td "Live" at bounding box center [788, 593] width 261 height 67
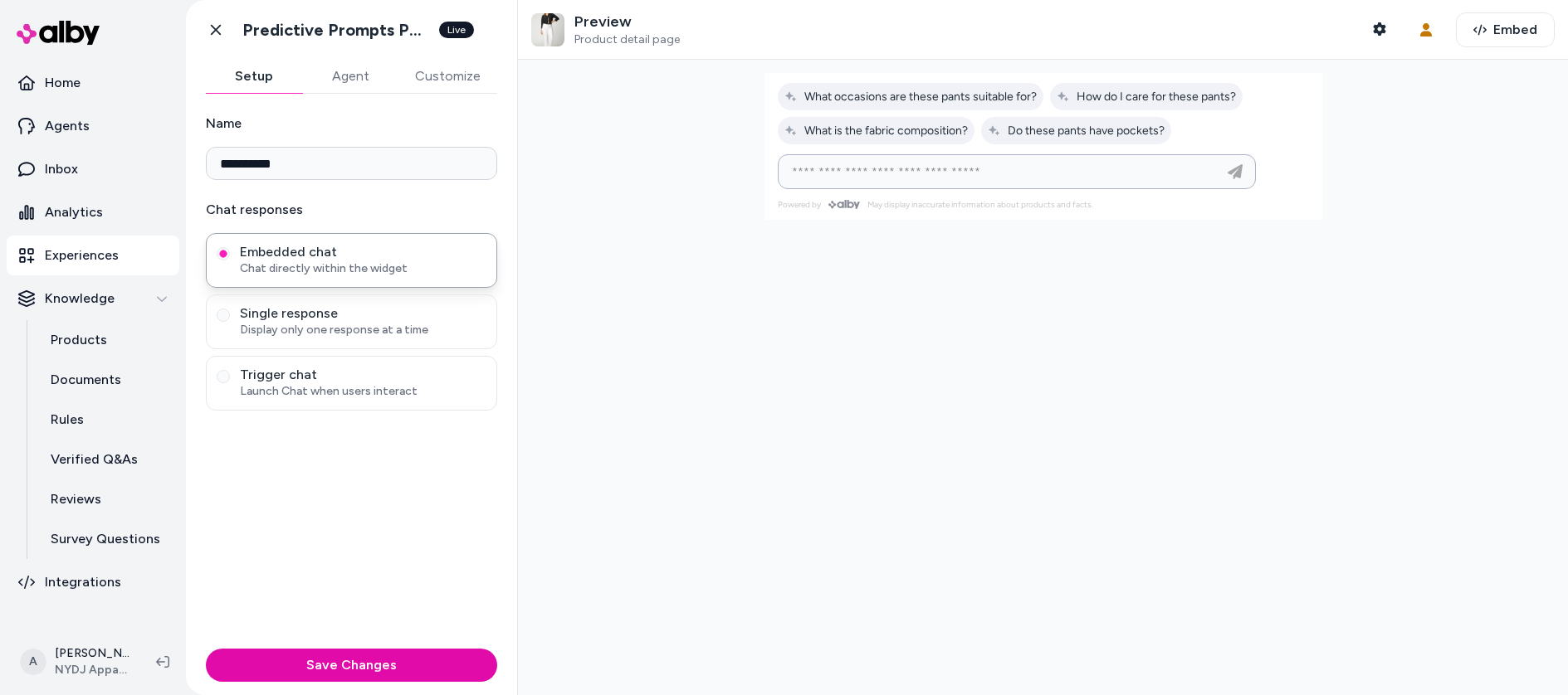
click at [877, 162] on input at bounding box center [1000, 172] width 437 height 20
click at [978, 176] on input at bounding box center [1000, 172] width 437 height 20
type input "**********"
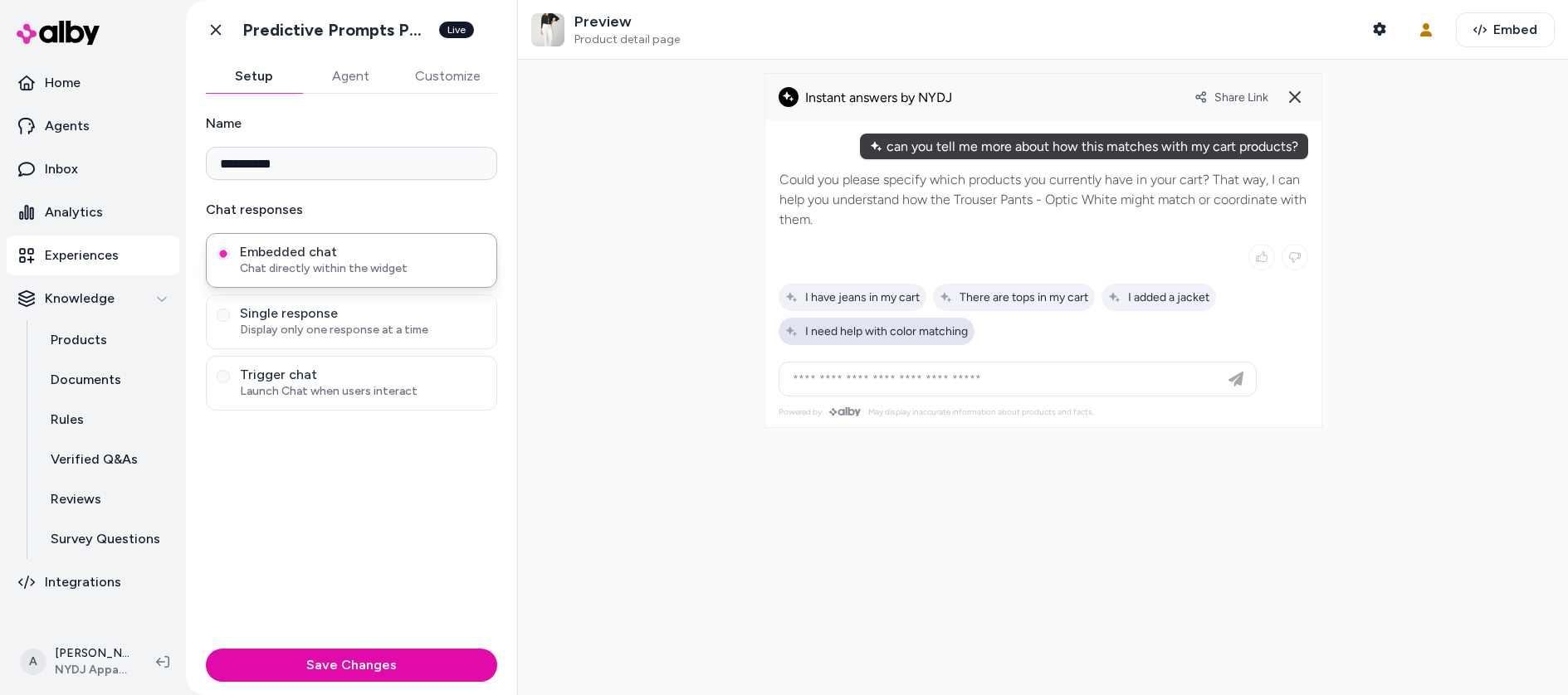
click at [924, 332] on span "I need help with color matching" at bounding box center [876, 331] width 183 height 14
type input "**********"
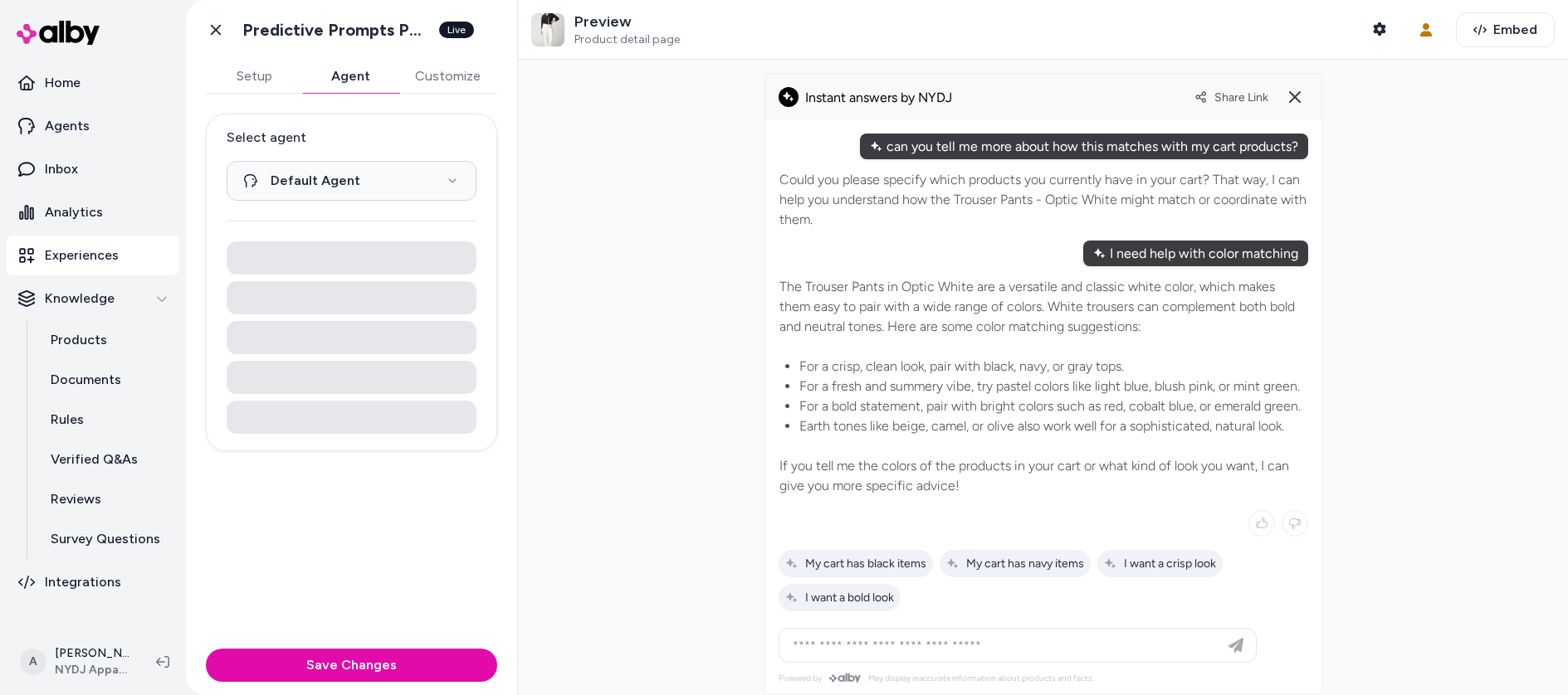
click at [347, 78] on button "Agent" at bounding box center [350, 76] width 96 height 33
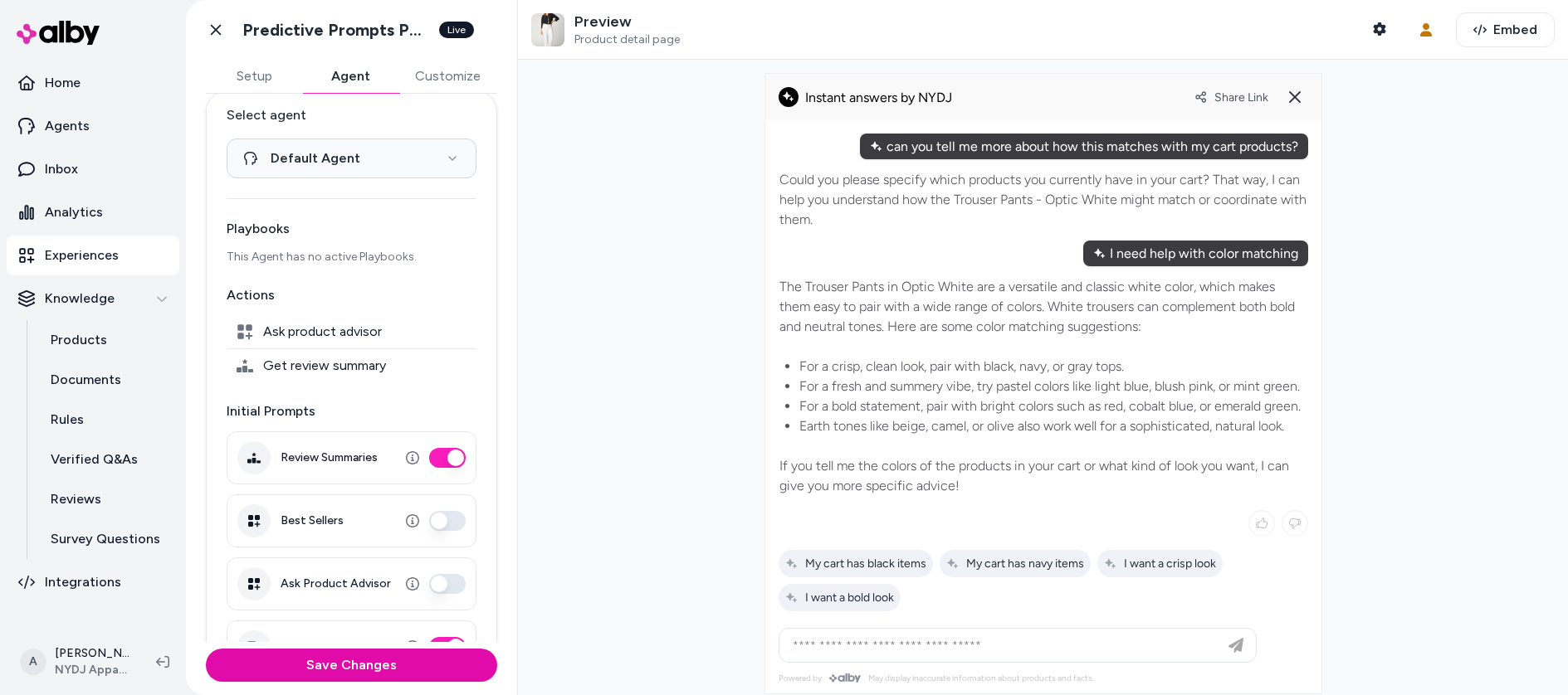
scroll to position [71, 0]
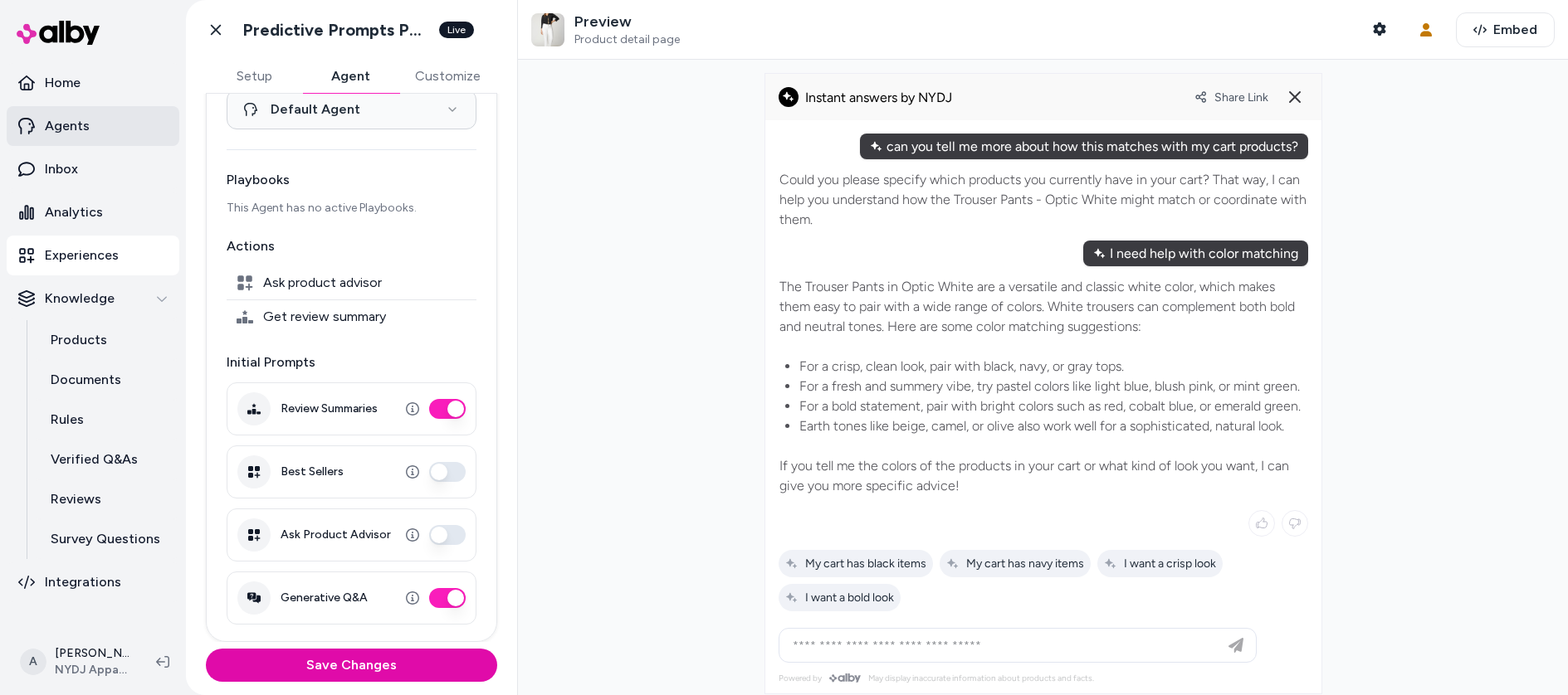
click at [106, 119] on link "Agents" at bounding box center [93, 126] width 173 height 40
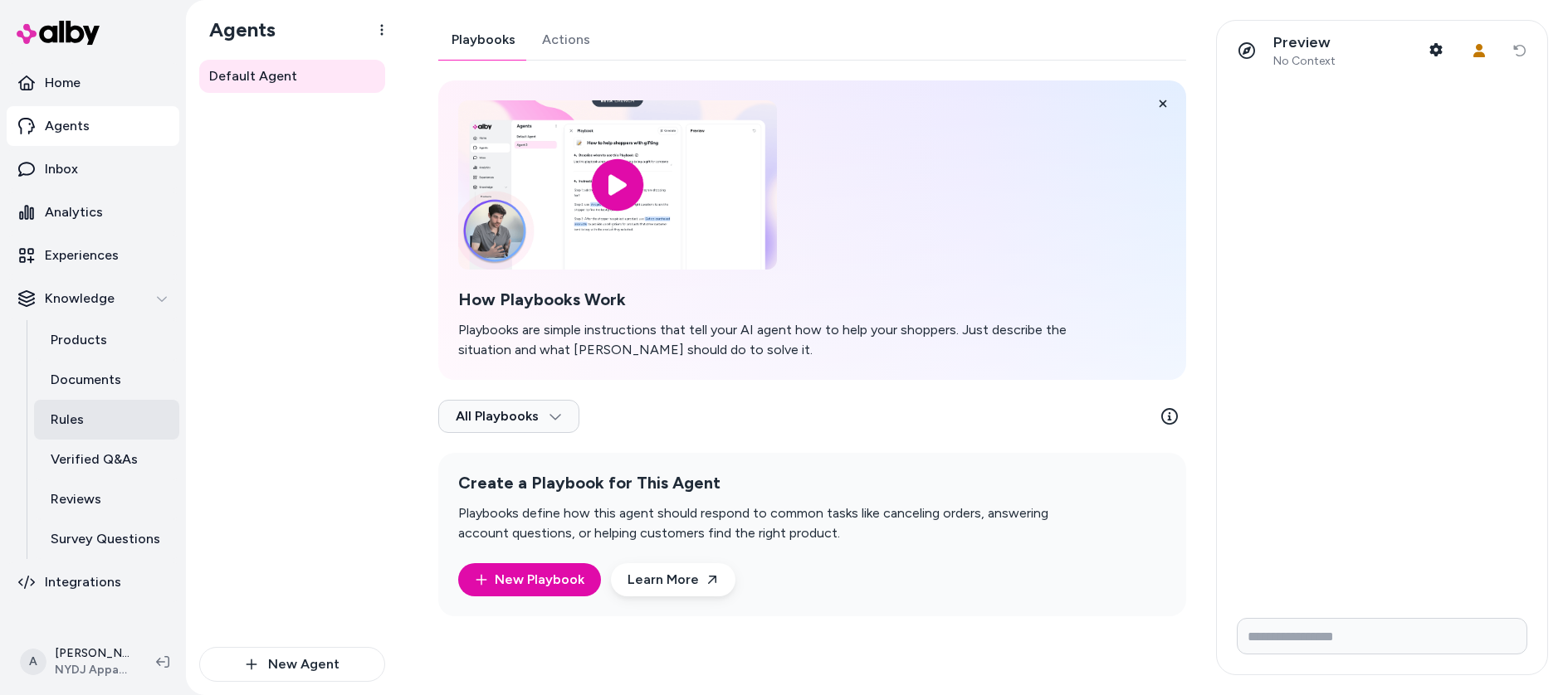
click at [93, 417] on link "Rules" at bounding box center [106, 420] width 145 height 40
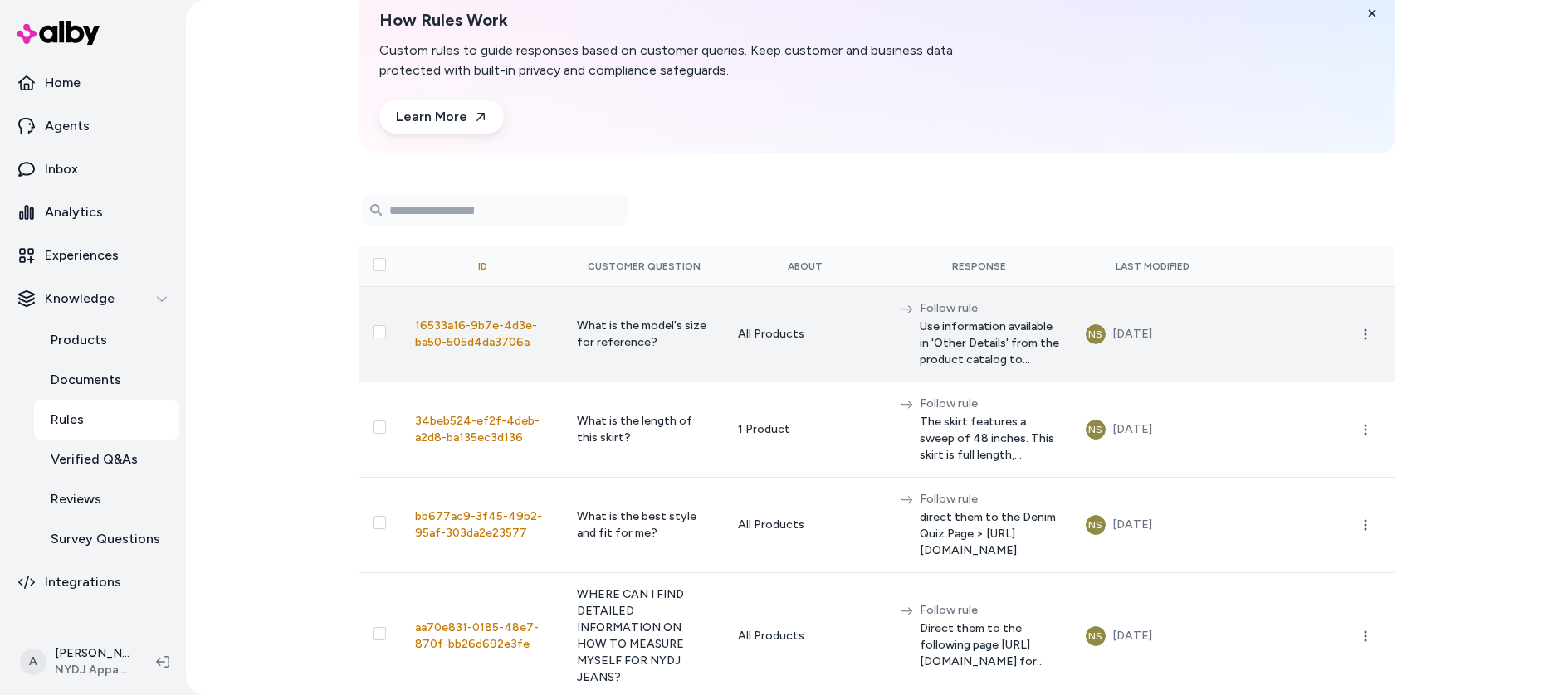
scroll to position [80, 0]
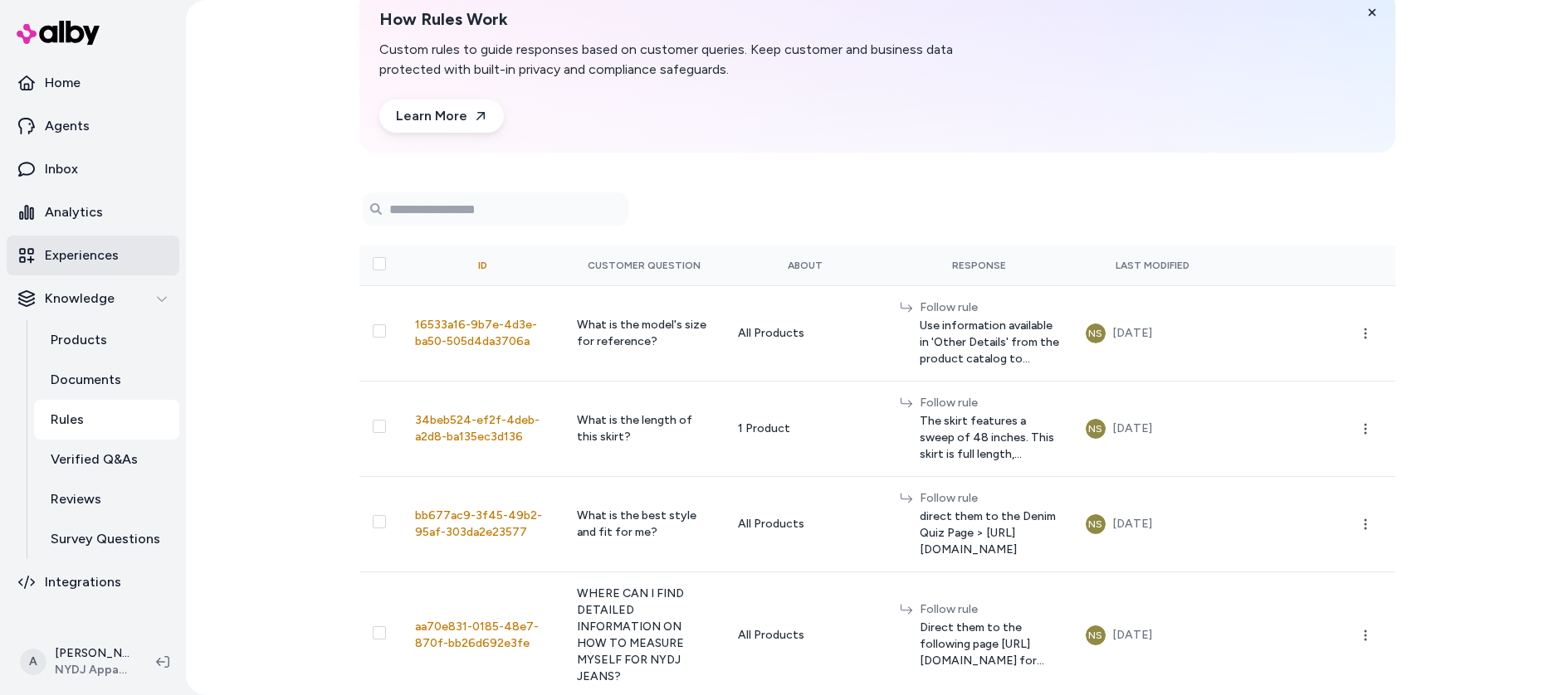
click at [64, 251] on p "Experiences" at bounding box center [81, 256] width 74 height 20
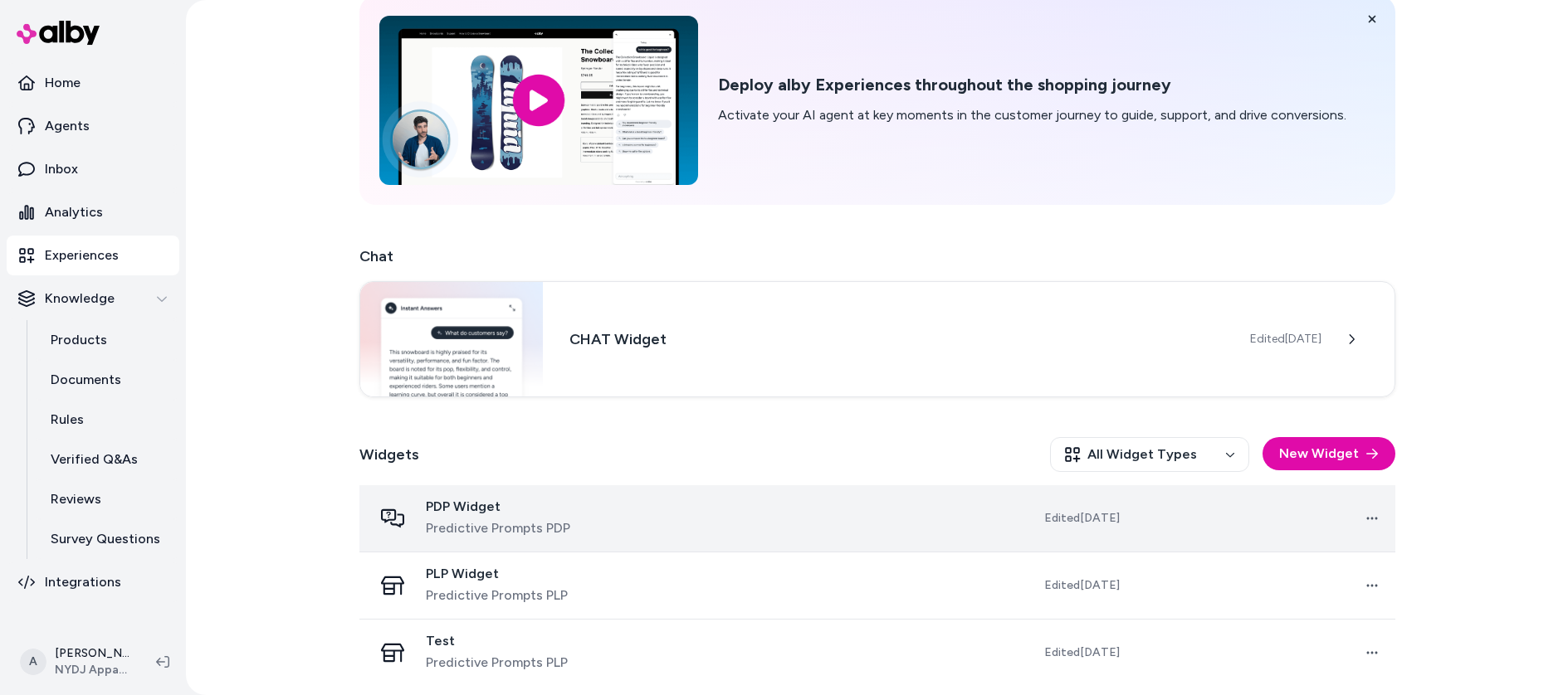
scroll to position [78, 0]
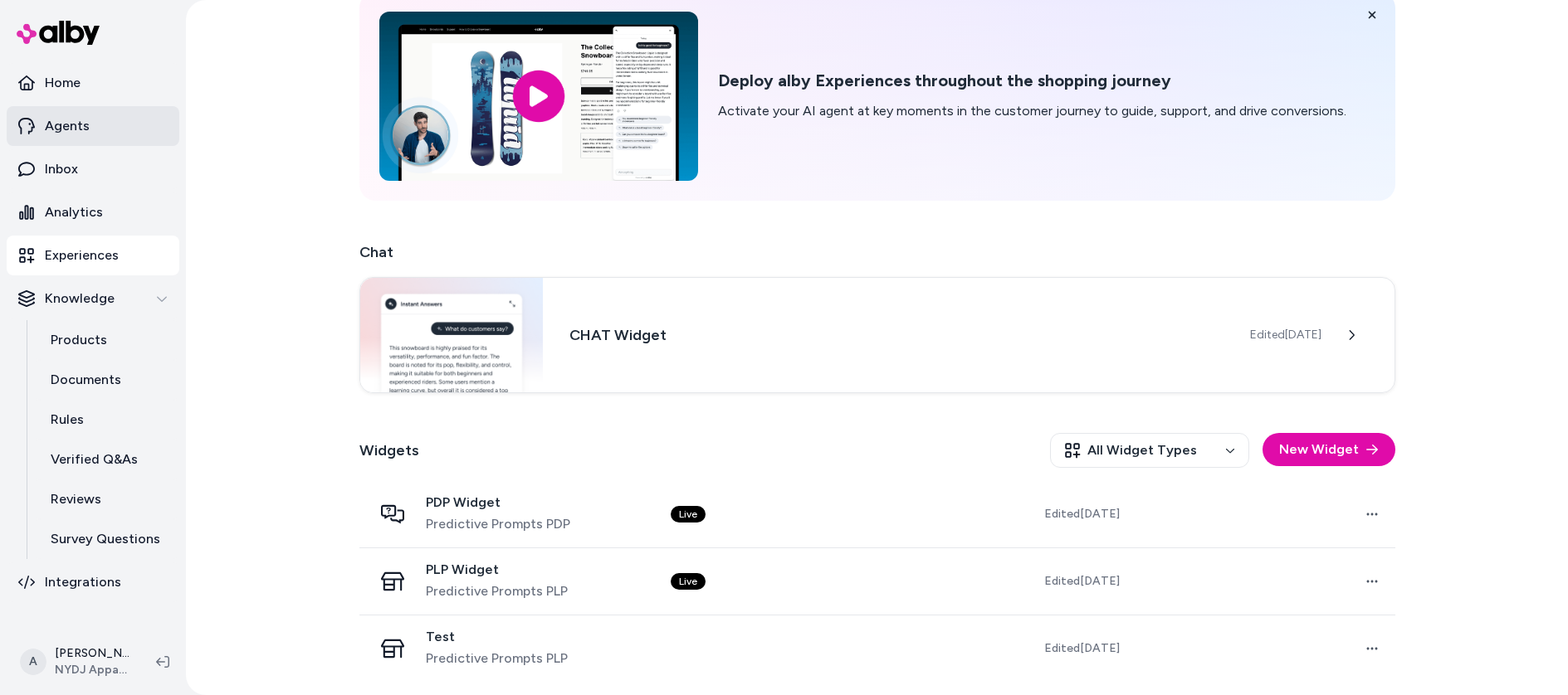
click at [88, 111] on link "Agents" at bounding box center [93, 126] width 173 height 40
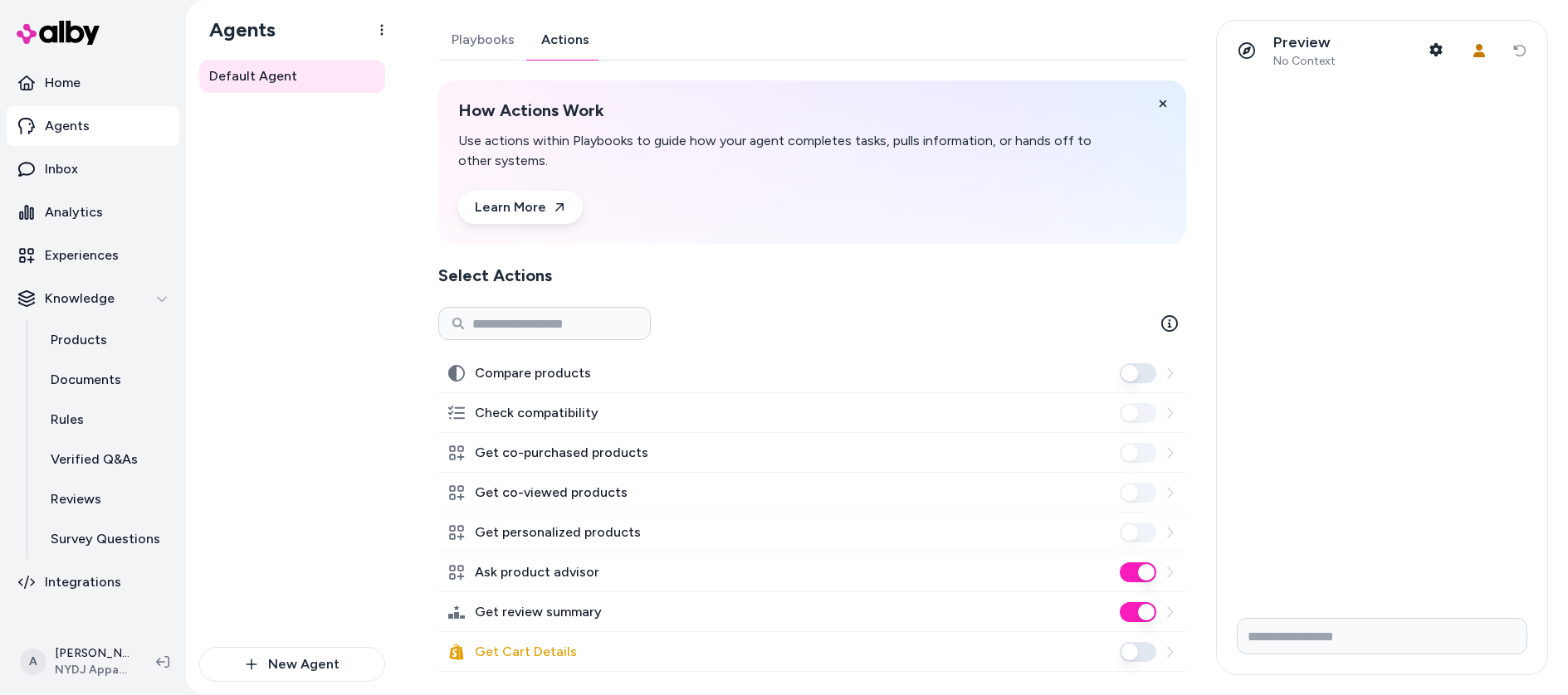
click at [592, 45] on link "Actions" at bounding box center [565, 39] width 75 height 40
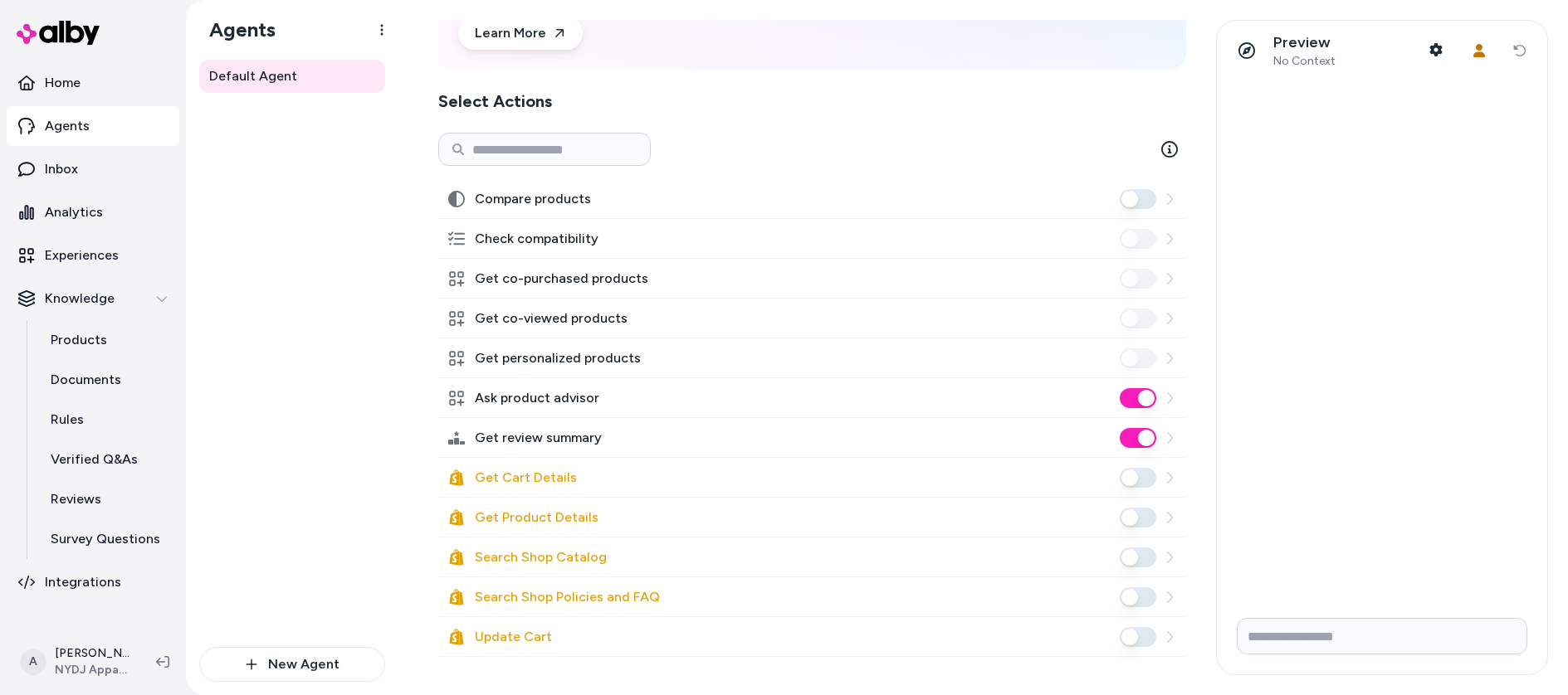
scroll to position [176, 0]
click at [1131, 642] on button "Update Cart" at bounding box center [1137, 635] width 37 height 20
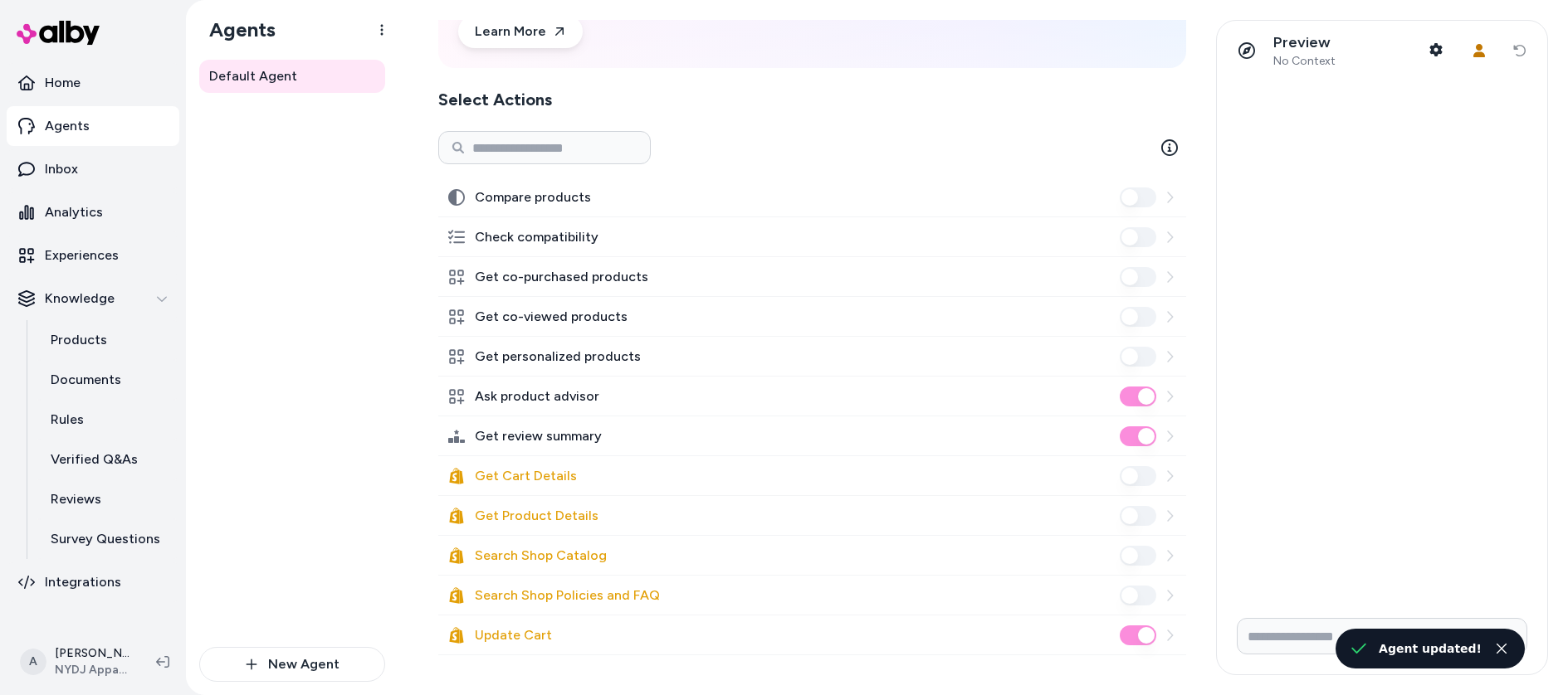
click at [243, 345] on div "Default Agent" at bounding box center [292, 353] width 186 height 587
click at [290, 351] on div "Default Agent" at bounding box center [292, 353] width 186 height 587
